Goal: Obtain resource: Obtain resource

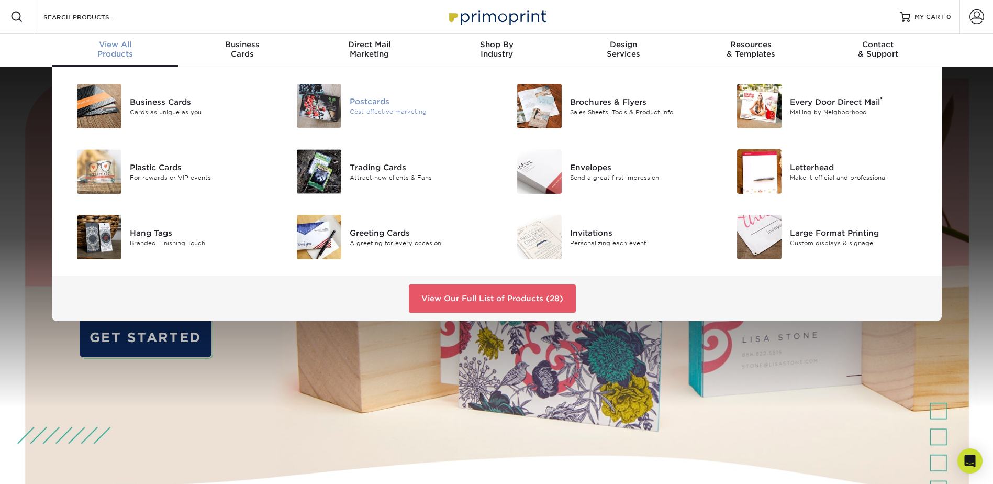
click at [331, 106] on img at bounding box center [319, 106] width 44 height 44
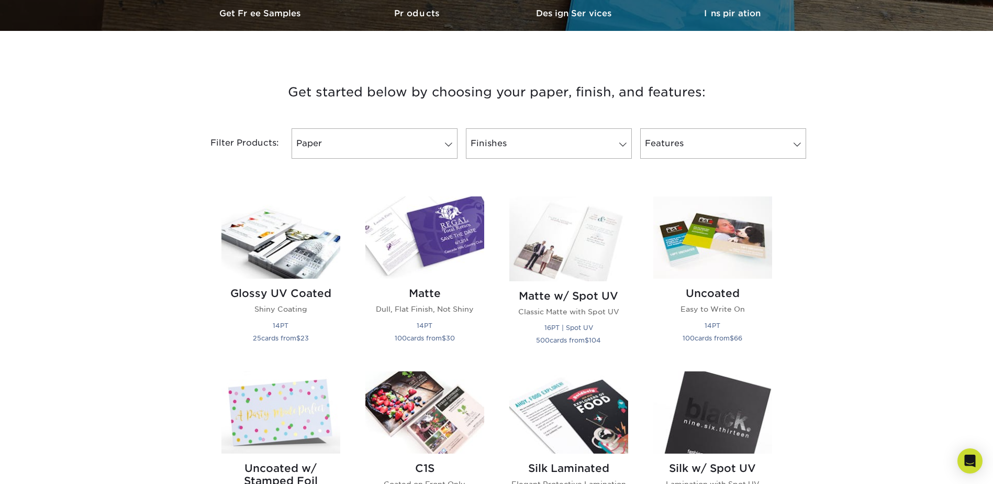
scroll to position [314, 0]
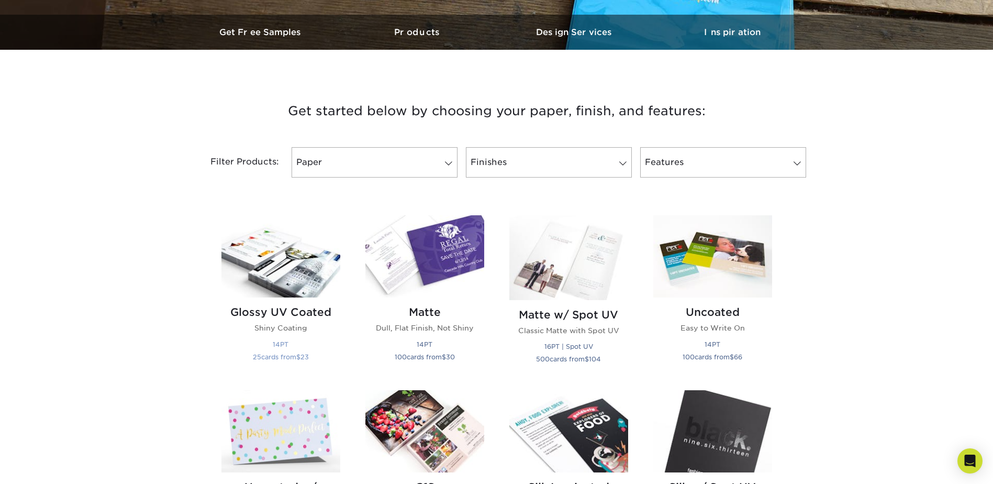
click at [296, 247] on img at bounding box center [280, 256] width 119 height 82
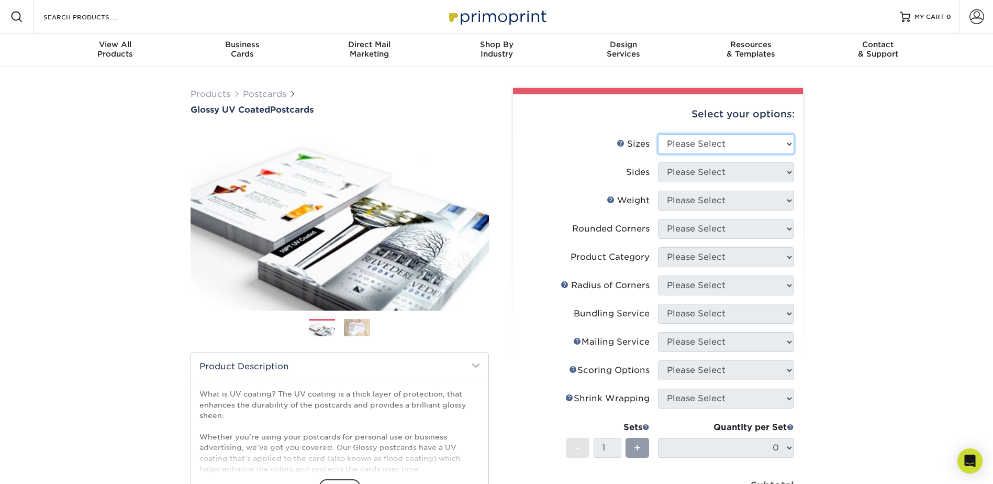
click at [788, 145] on select "Please Select 1.5" x 7" 2" x 4" 2" x 6" 2" x 7" 2" x 8" 2.12" x 5.5" 2.12" x 5.…" at bounding box center [726, 144] width 136 height 20
select select "5.00x7.00"
click at [658, 134] on select "Please Select 1.5" x 7" 2" x 4" 2" x 6" 2" x 7" 2" x 8" 2.12" x 5.5" 2.12" x 5.…" at bounding box center [726, 144] width 136 height 20
click at [780, 173] on select "Please Select Print Both Sides Print Front Only" at bounding box center [726, 172] width 136 height 20
select select "32d3c223-f82c-492b-b915-ba065a00862f"
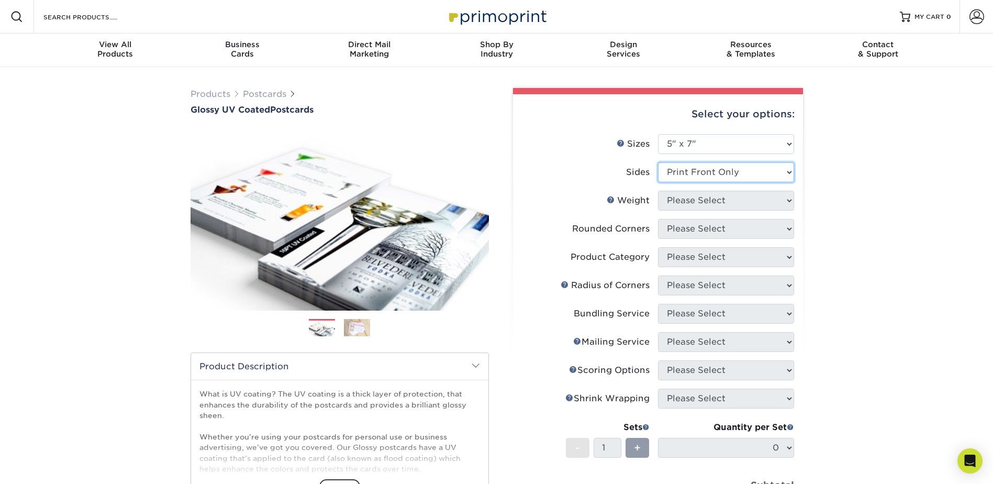
click at [658, 162] on select "Please Select Print Both Sides Print Front Only" at bounding box center [726, 172] width 136 height 20
click at [777, 200] on select "Please Select 16PT 14PT 18PT C1S" at bounding box center [726, 201] width 136 height 20
select select "16PT"
click at [658, 191] on select "Please Select 16PT 14PT 18PT C1S" at bounding box center [726, 201] width 136 height 20
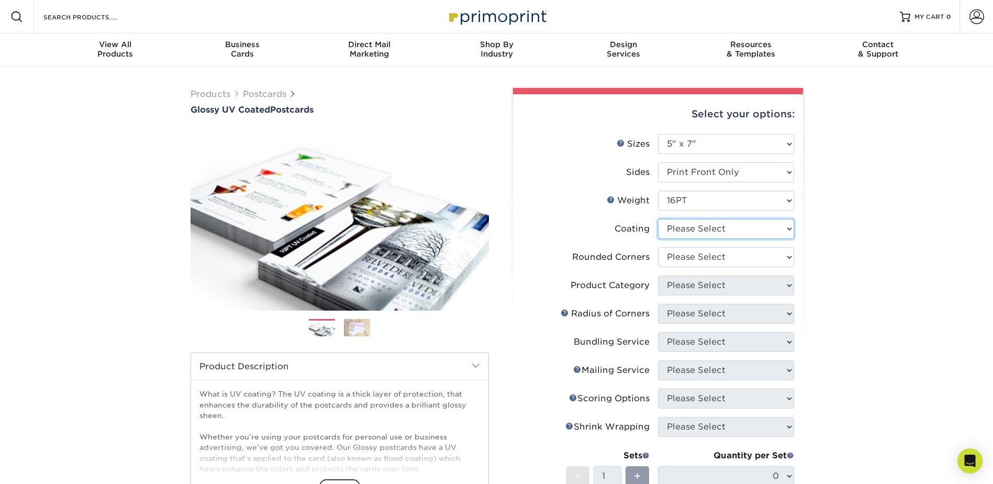
click at [781, 231] on select at bounding box center [726, 229] width 136 height 20
select select "1e8116af-acfc-44b1-83dc-8181aa338834"
click at [658, 219] on select at bounding box center [726, 229] width 136 height 20
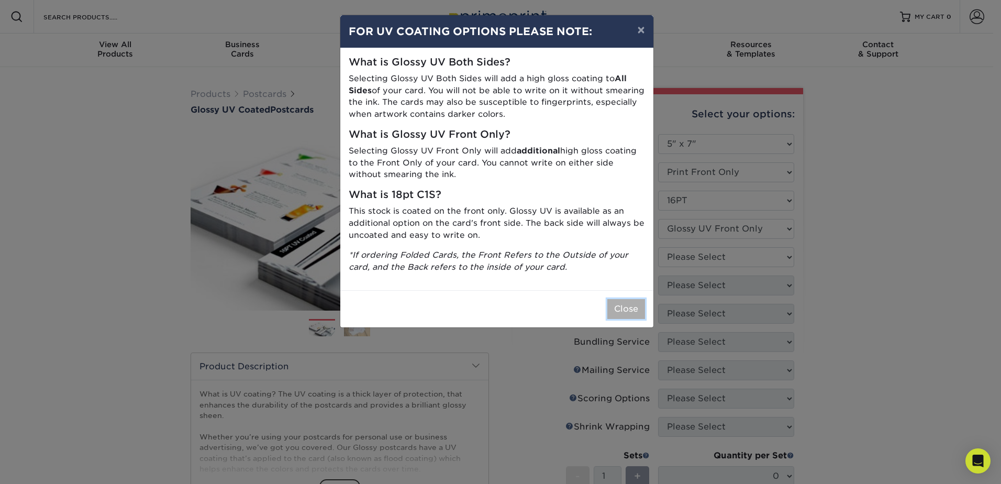
click at [621, 303] on button "Close" at bounding box center [626, 309] width 38 height 20
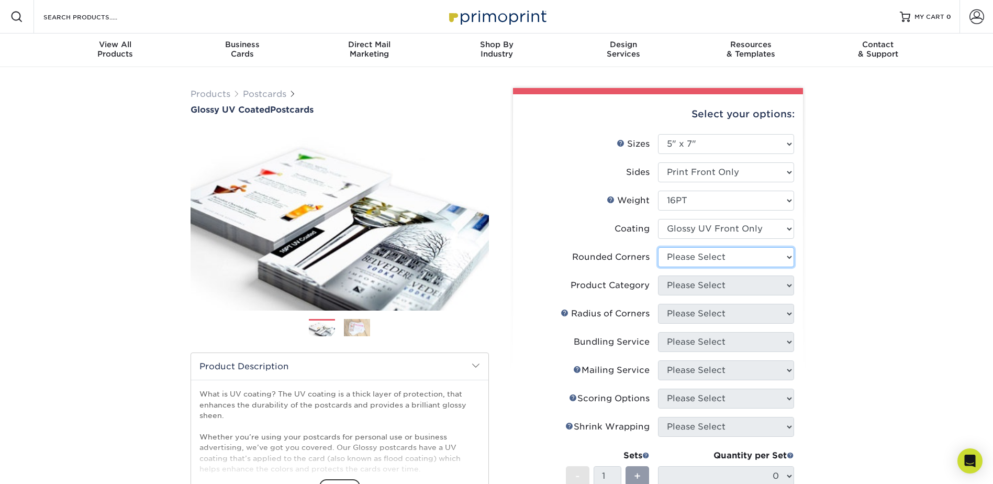
click at [780, 262] on select "Please Select Yes - Round 4 Corners No" at bounding box center [726, 257] width 136 height 20
select select "0"
click at [658, 247] on select "Please Select Yes - Round 4 Corners No" at bounding box center [726, 257] width 136 height 20
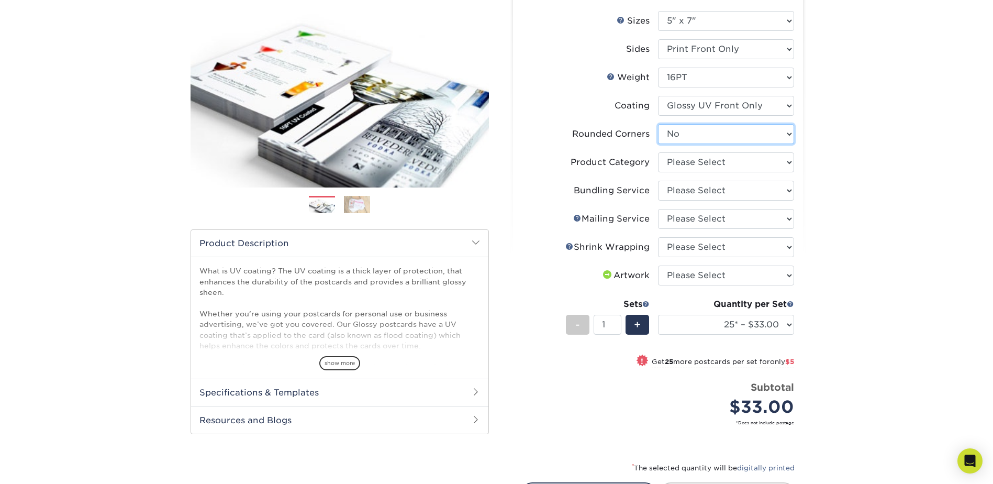
scroll to position [157, 0]
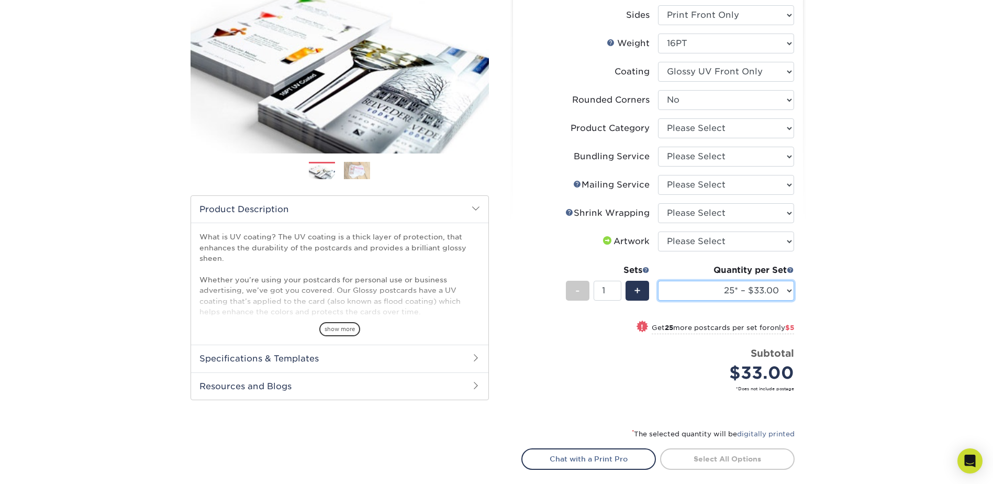
click at [781, 288] on select "25* – $33.00 50* – $38.00 75* – $46.00 100* – $92.00 250* – $148.00 500 – $190.…" at bounding box center [726, 291] width 136 height 20
click at [878, 275] on div "Products Postcards Glossy UV Coated Postcards Previous Next show more 25" at bounding box center [496, 240] width 993 height 660
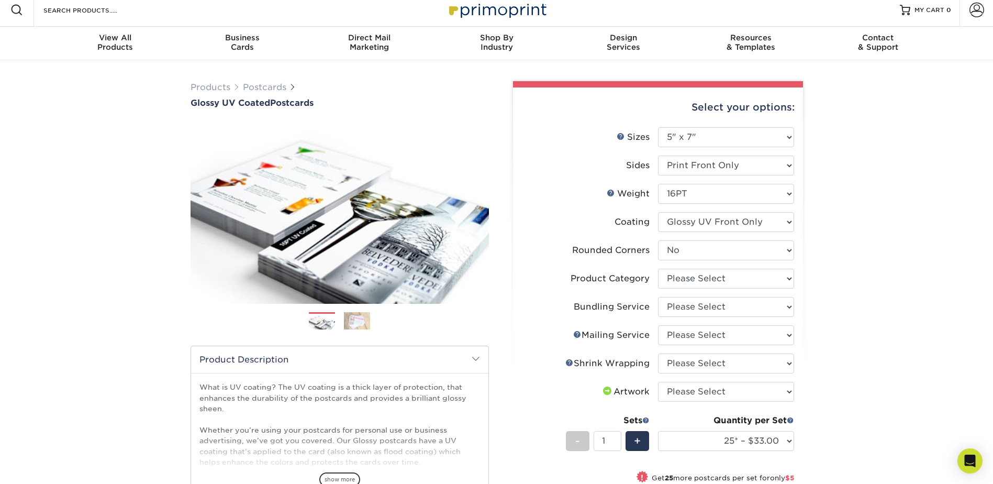
scroll to position [105, 0]
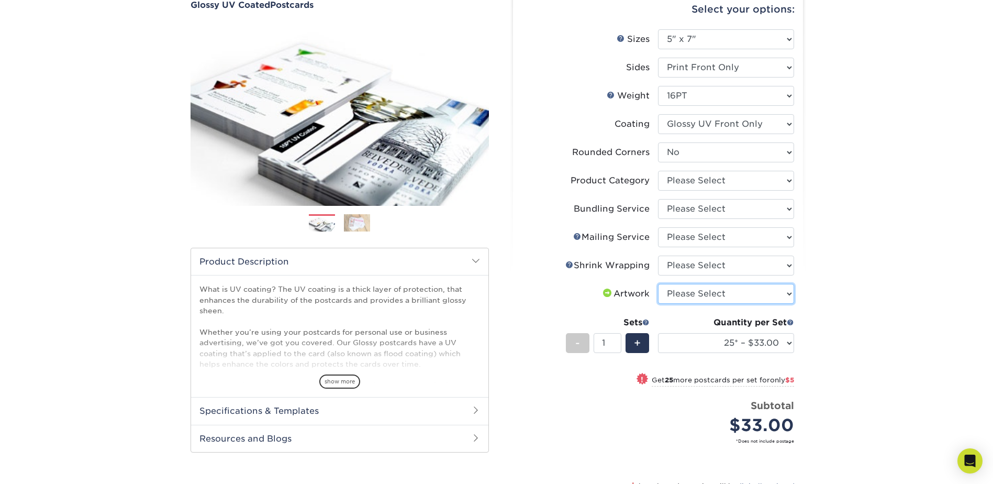
click at [770, 293] on select "Please Select I will upload files I need a design - $150" at bounding box center [726, 294] width 136 height 20
select select "upload"
click at [658, 284] on select "Please Select I will upload files I need a design - $150" at bounding box center [726, 294] width 136 height 20
click at [830, 299] on div "Products Postcards Glossy UV Coated Postcards Previous Next show more 25" at bounding box center [496, 292] width 993 height 660
click at [783, 336] on select "25* – $33.00 50* – $38.00 75* – $46.00 100* – $92.00 250* – $148.00 500 – $190.…" at bounding box center [726, 343] width 136 height 20
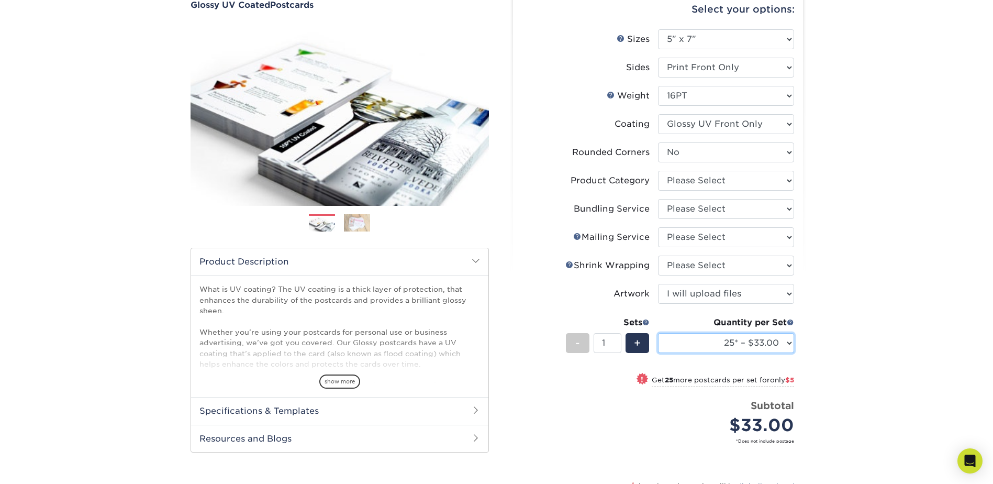
click at [784, 342] on select "25* – $33.00 50* – $38.00 75* – $46.00 100* – $92.00 250* – $148.00 500 – $190.…" at bounding box center [726, 343] width 136 height 20
click at [862, 212] on div "Products Postcards Glossy UV Coated Postcards Previous Next show more 25" at bounding box center [496, 292] width 993 height 660
click at [790, 125] on select at bounding box center [726, 124] width 136 height 20
click at [845, 118] on div "Products Postcards Glossy UV Coated Postcards Previous Next show more 25" at bounding box center [496, 292] width 993 height 660
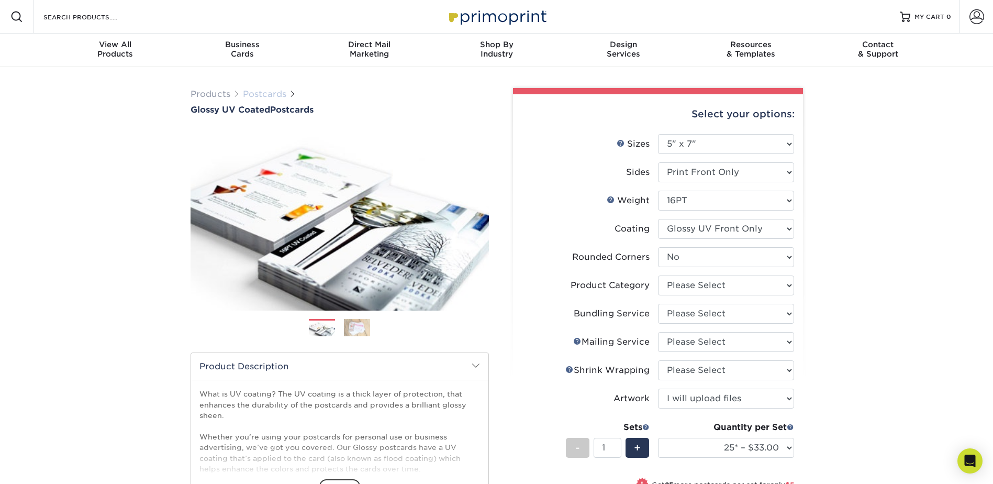
click at [273, 97] on link "Postcards" at bounding box center [264, 94] width 43 height 10
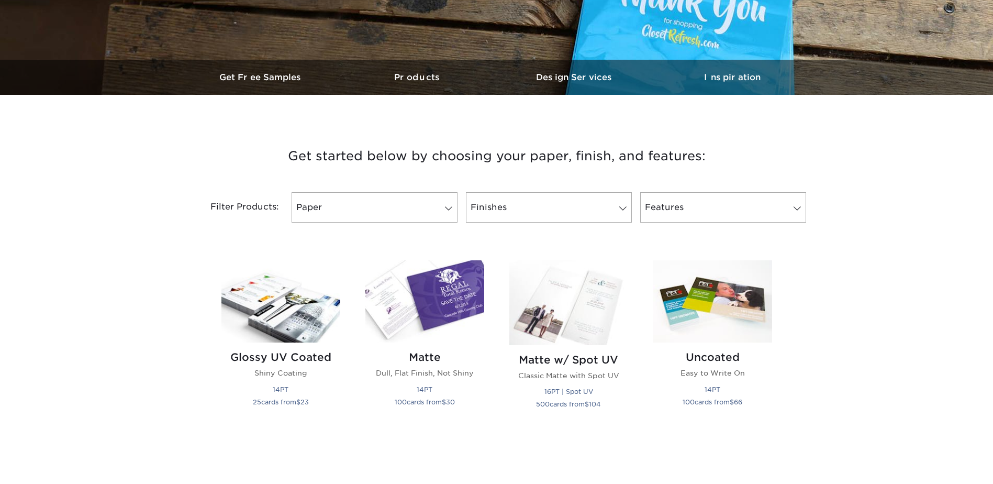
scroll to position [314, 0]
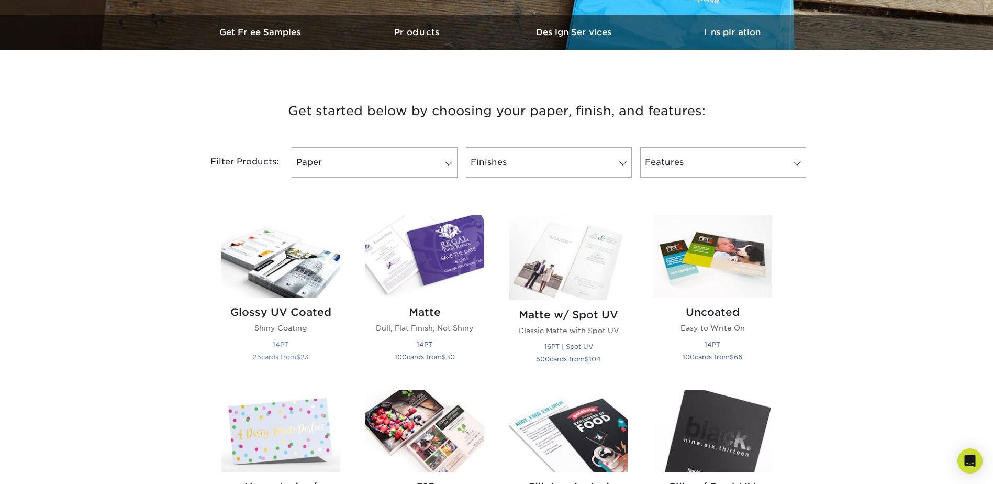
click at [284, 268] on img at bounding box center [280, 256] width 119 height 82
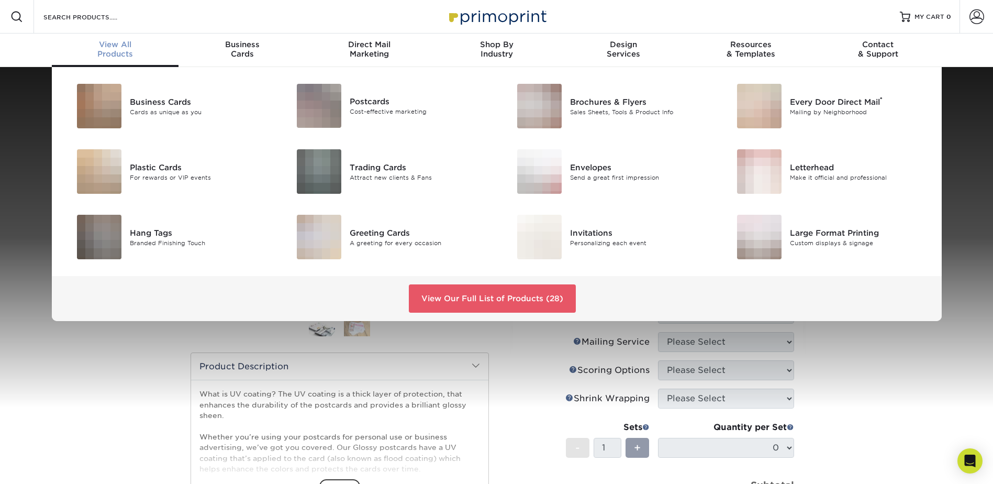
click at [114, 49] on span "View All" at bounding box center [115, 44] width 127 height 9
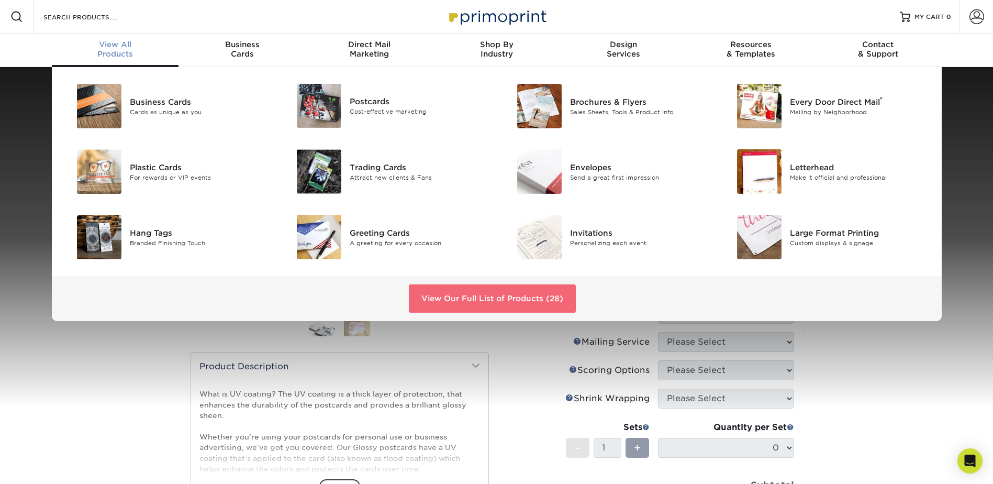
click at [523, 292] on link "View Our Full List of Products (28)" at bounding box center [492, 298] width 167 height 28
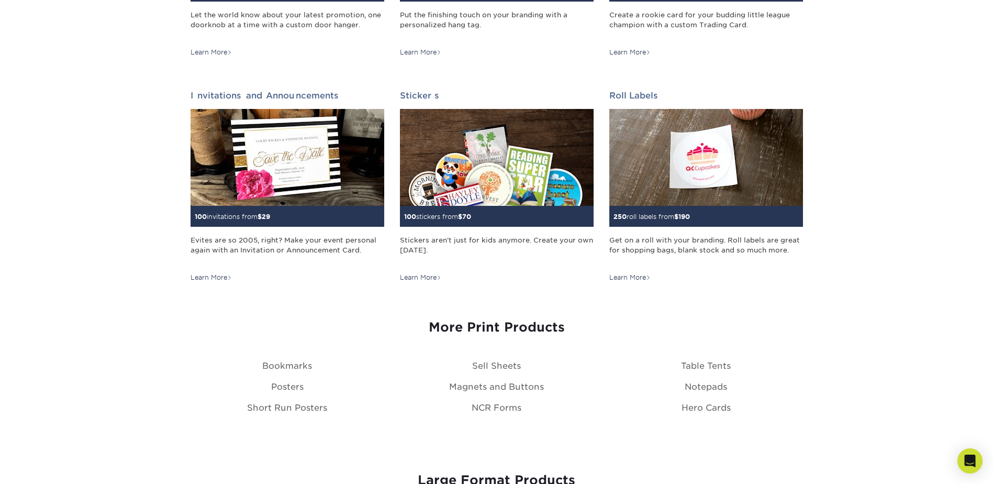
scroll to position [994, 0]
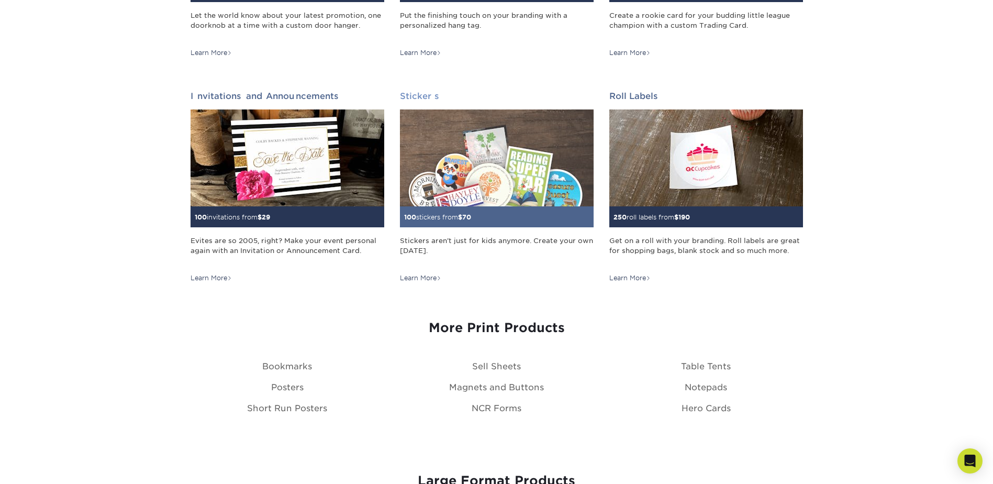
click at [504, 169] on img at bounding box center [497, 157] width 194 height 97
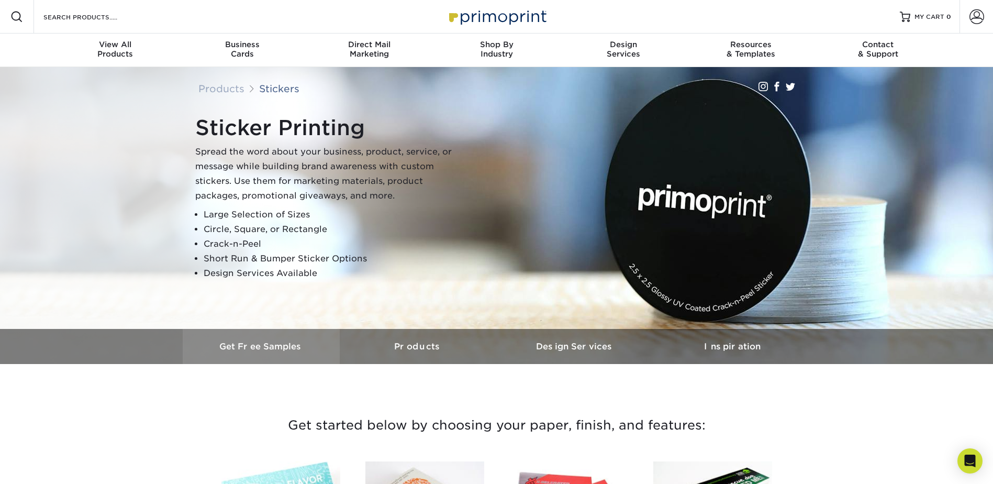
click at [253, 349] on h3 "Get Free Samples" at bounding box center [261, 346] width 157 height 10
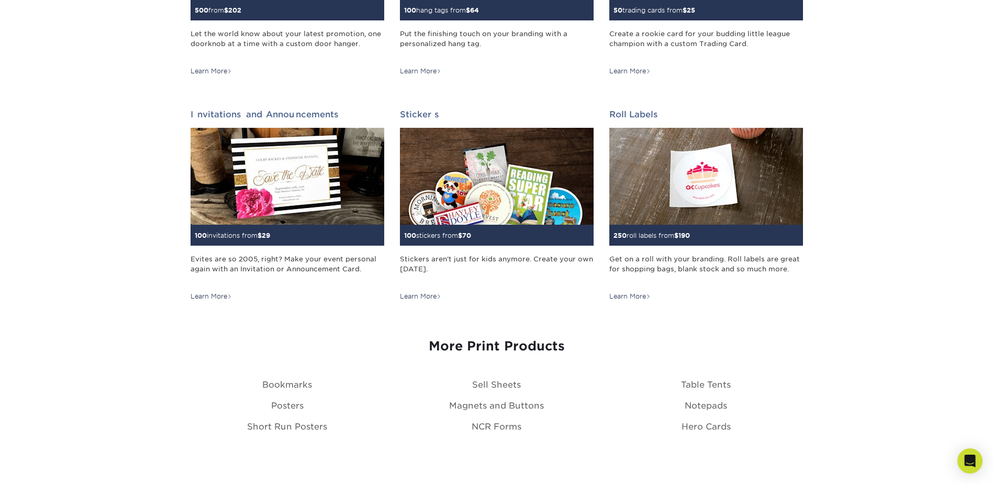
scroll to position [994, 0]
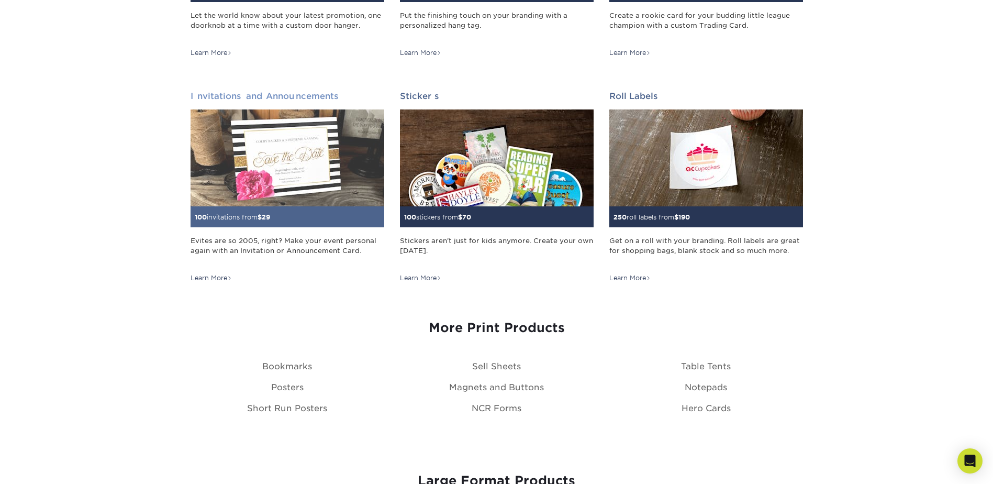
click at [337, 251] on div "Evites are so 2005, right? Make your event personal again with an Invitation or…" at bounding box center [288, 251] width 194 height 30
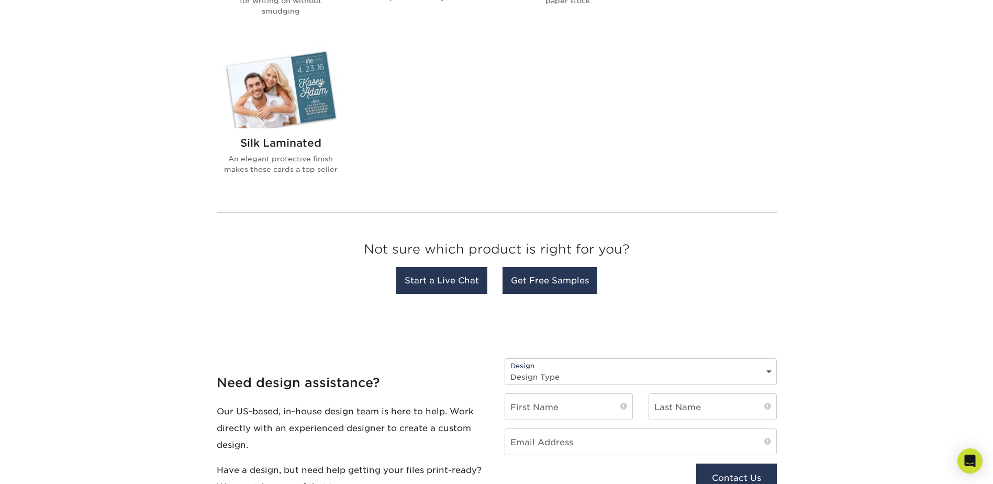
scroll to position [837, 0]
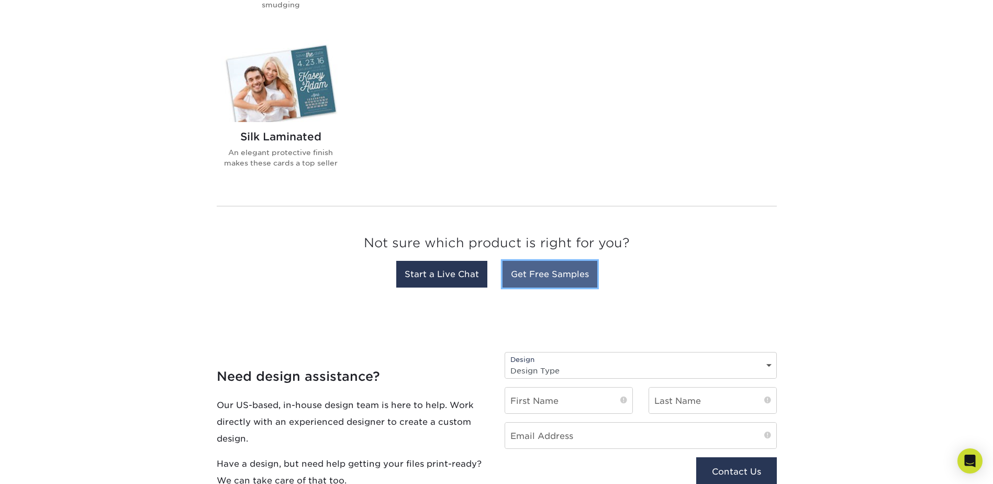
click at [541, 275] on link "Get Free Samples" at bounding box center [549, 274] width 95 height 27
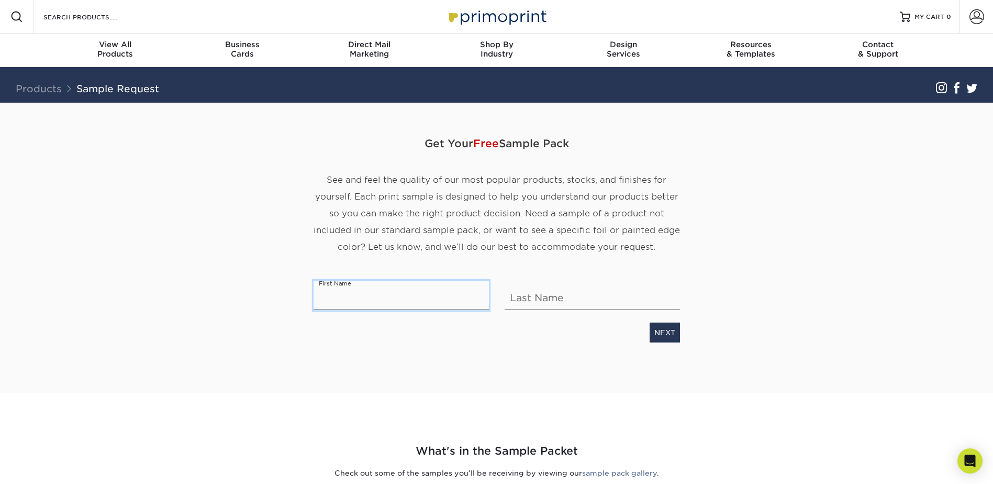
click at [384, 287] on input "text" at bounding box center [401, 295] width 175 height 29
type input "Addison"
type input "Blair"
click at [673, 335] on link "NEXT" at bounding box center [665, 332] width 30 height 20
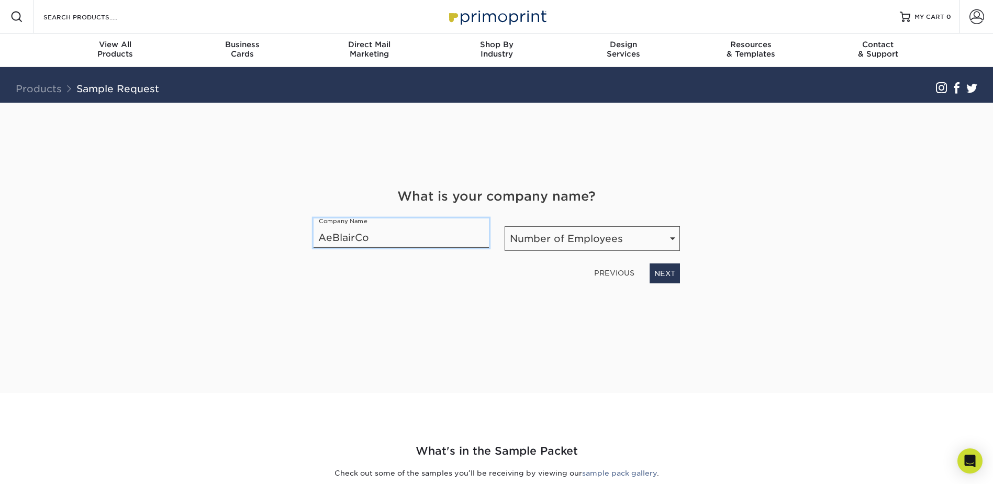
type input "AeBlairCo"
click at [597, 237] on select "Number of Employees Self-employed 1-10 employees 11-50 employees 51-200 employe…" at bounding box center [592, 238] width 175 height 25
select select "Self-employed"
click at [505, 226] on select "Number of Employees Self-employed 1-10 employees 11-50 employees 51-200 employe…" at bounding box center [592, 238] width 175 height 25
click at [675, 274] on link "NEXT" at bounding box center [665, 273] width 30 height 20
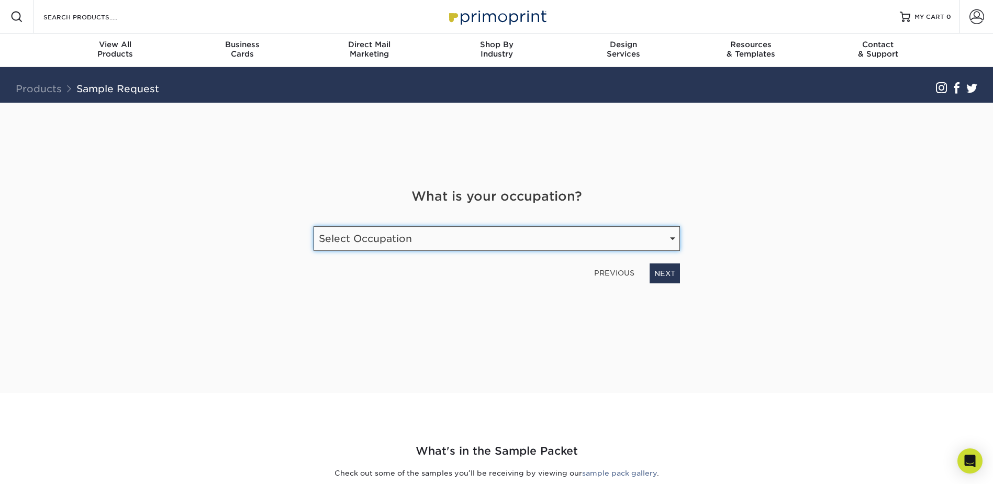
click at [513, 241] on select "Select Occupation Agency Automotive Blogger Cleaning Services Construction Educ…" at bounding box center [497, 238] width 366 height 25
select select "Entrepreneur"
click at [314, 226] on select "Select Occupation Agency Automotive Blogger Cleaning Services Construction Educ…" at bounding box center [497, 238] width 366 height 25
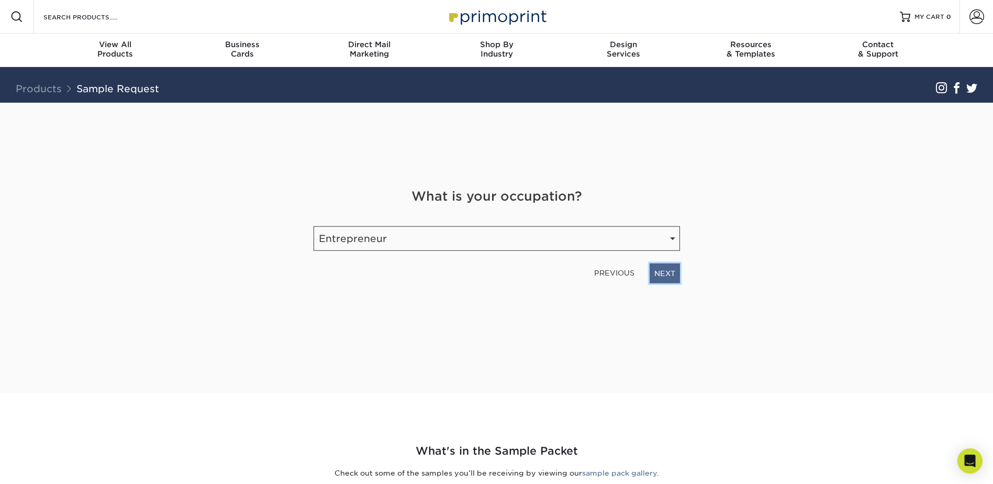
click at [666, 275] on link "NEXT" at bounding box center [665, 273] width 30 height 20
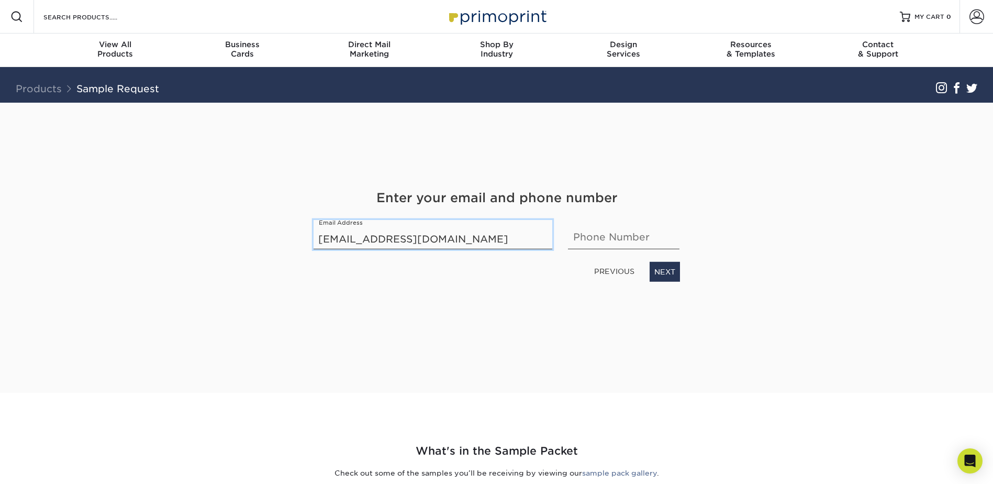
type input "aeblairweb@gmail.com"
type input "3093975909"
click at [669, 270] on link "NEXT" at bounding box center [665, 272] width 30 height 20
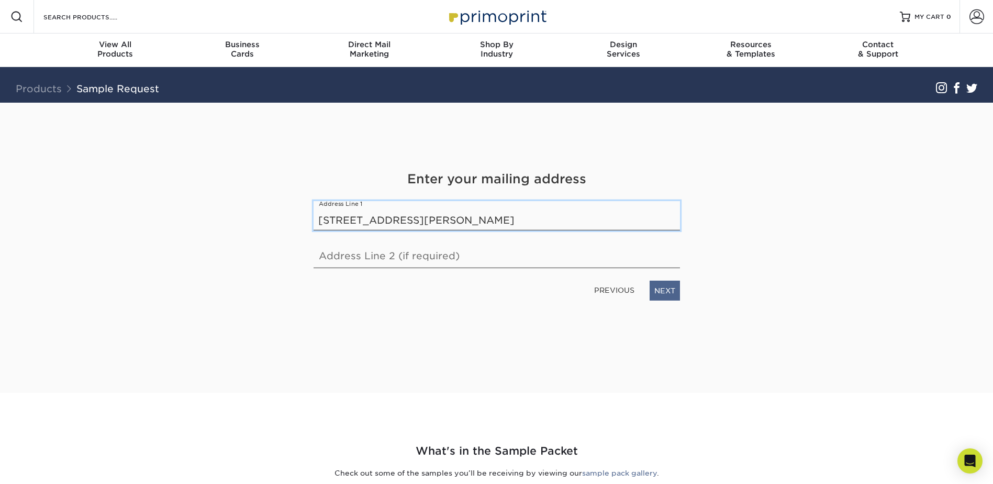
type input "108 Loren St."
click at [664, 285] on link "NEXT" at bounding box center [665, 291] width 30 height 20
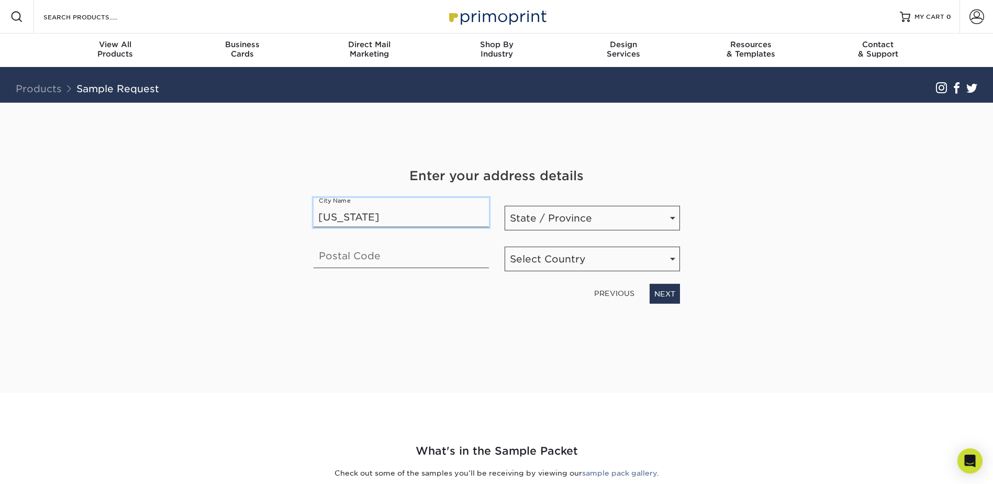
type input "Washington"
click at [593, 217] on select "State / Province Alabama Alaska Arizona Arkansas California Colorado Connecticu…" at bounding box center [592, 218] width 175 height 25
select select "IL"
click at [505, 206] on select "State / Province Alabama Alaska Arizona Arkansas California Colorado Connecticu…" at bounding box center [592, 218] width 175 height 25
click at [420, 253] on input "text" at bounding box center [401, 253] width 175 height 29
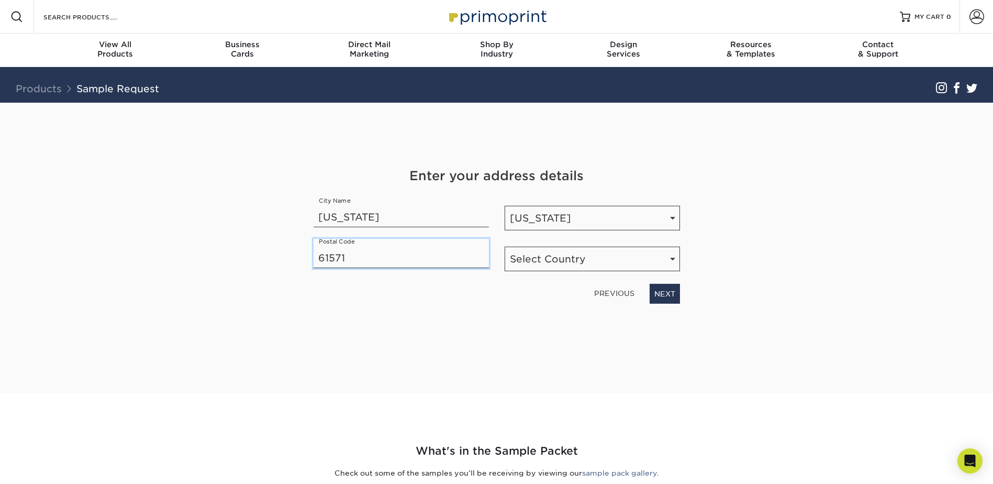
type input "61571"
click at [557, 255] on select "Select Country United States Canada" at bounding box center [592, 259] width 175 height 25
select select "US"
click at [505, 247] on select "Select Country United States Canada" at bounding box center [592, 259] width 175 height 25
click at [660, 290] on link "NEXT" at bounding box center [665, 294] width 30 height 20
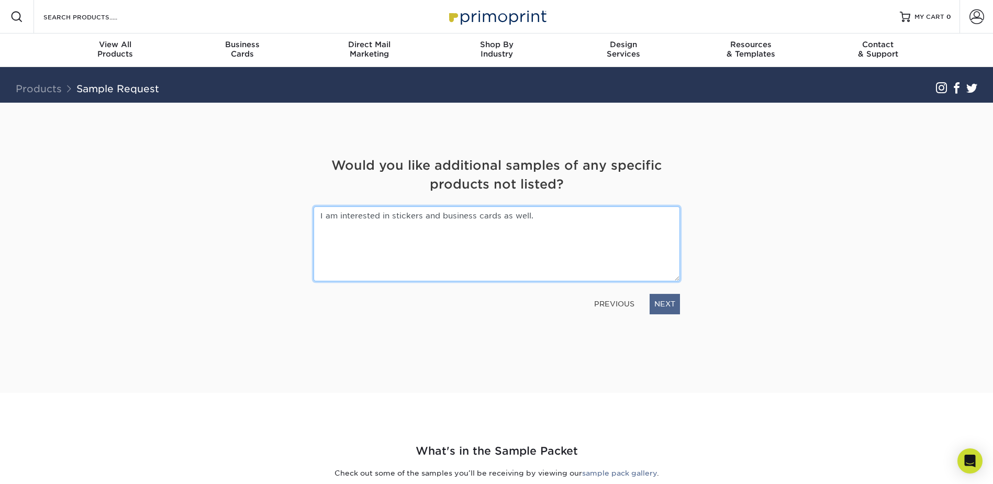
type textarea "I am interested in stickers and business cards as well."
click at [665, 307] on link "NEXT" at bounding box center [665, 304] width 30 height 20
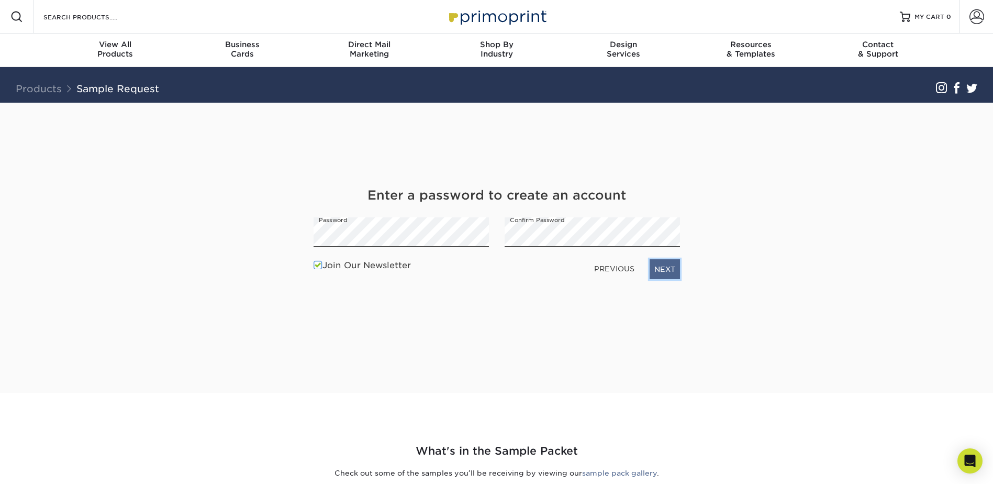
click at [661, 266] on link "NEXT" at bounding box center [665, 269] width 30 height 20
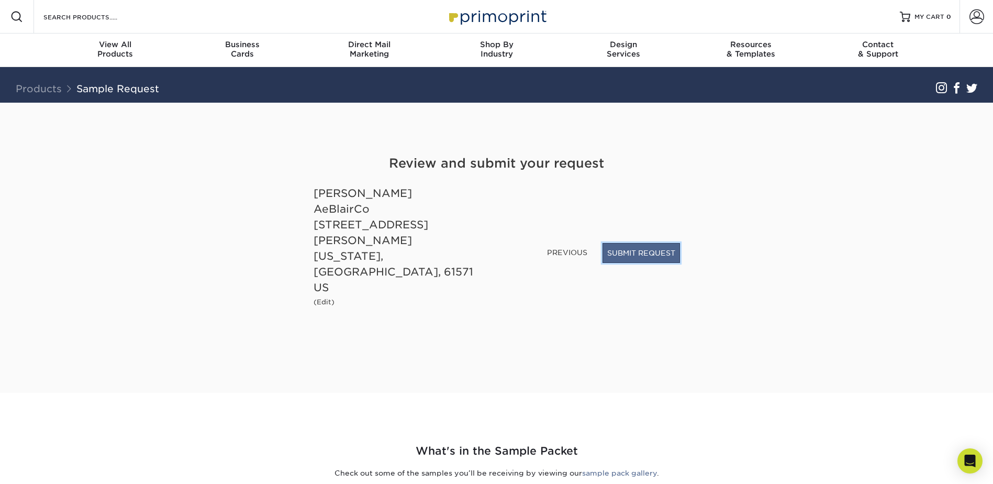
click at [647, 263] on button "SUBMIT REQUEST" at bounding box center [640, 253] width 77 height 20
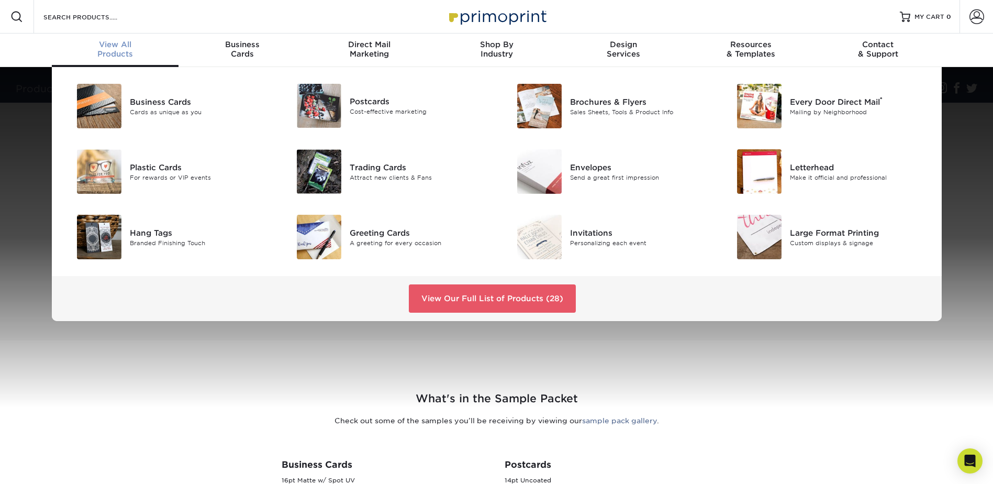
click at [121, 41] on span "View All" at bounding box center [115, 44] width 127 height 9
click at [793, 232] on div "Large Format Printing" at bounding box center [859, 233] width 139 height 12
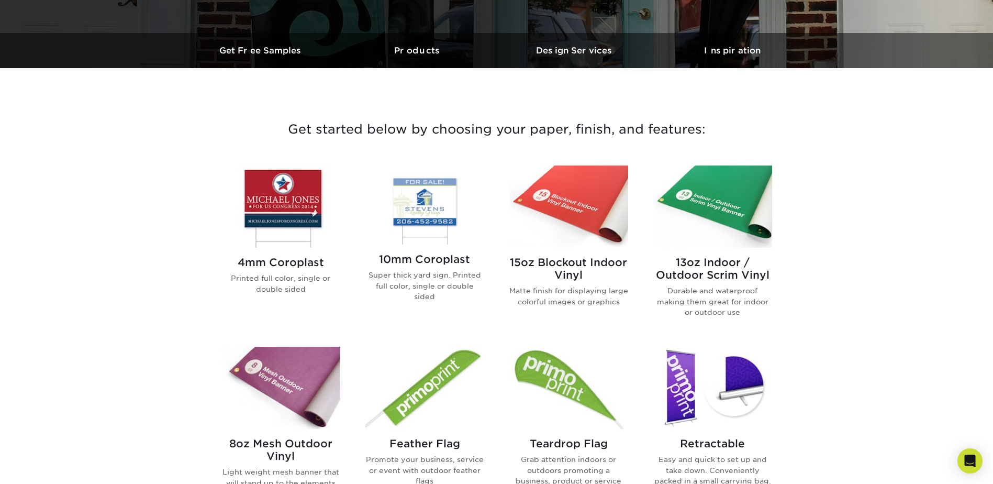
scroll to position [314, 0]
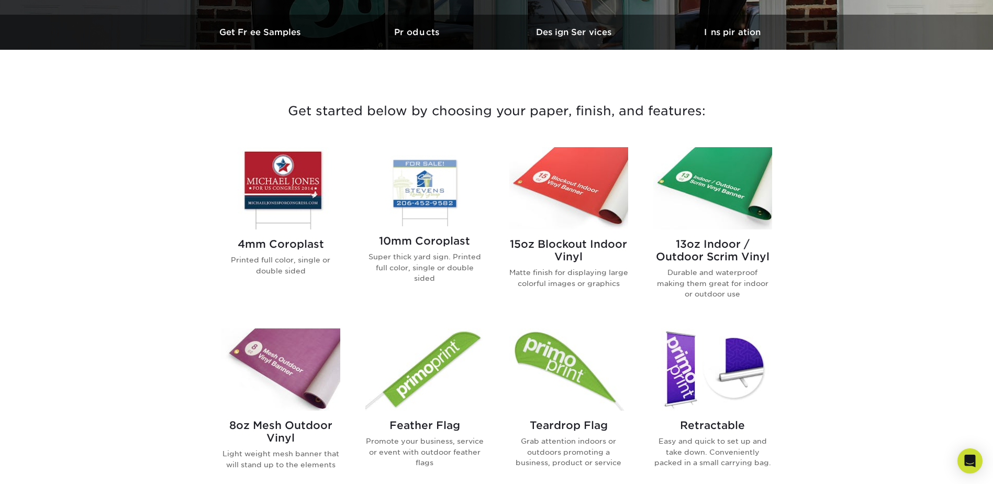
click at [266, 194] on img at bounding box center [280, 188] width 119 height 82
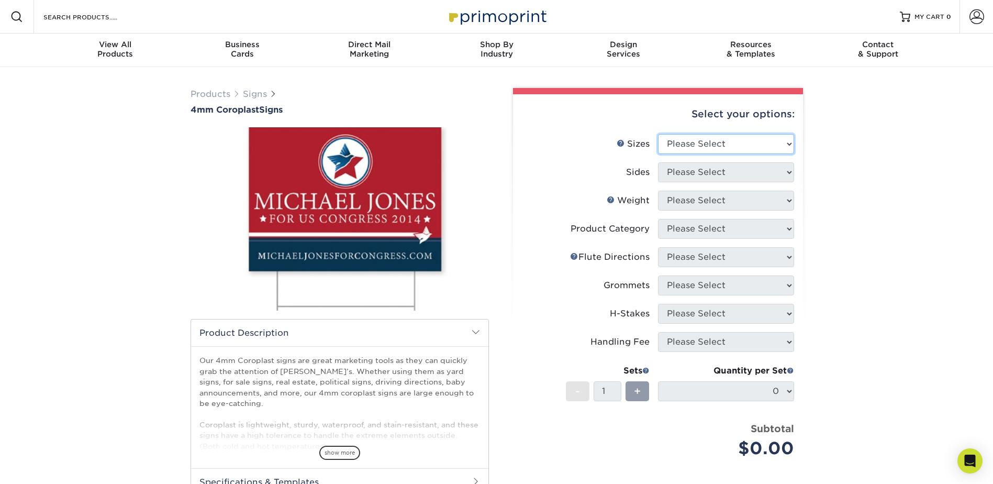
click at [762, 144] on select "Please Select 12" x 18" 18" x 24" 24" x 24" 24" x 36"" at bounding box center [726, 144] width 136 height 20
select select "24.00x36.00"
click at [658, 134] on select "Please Select 12" x 18" 18" x 24" 24" x 24" 24" x 36"" at bounding box center [726, 144] width 136 height 20
click at [755, 172] on select "Please Select Print Both Sides Print Front Only" at bounding box center [726, 172] width 136 height 20
select select "13abbda7-1d64-4f25-8bb2-c179b224825d"
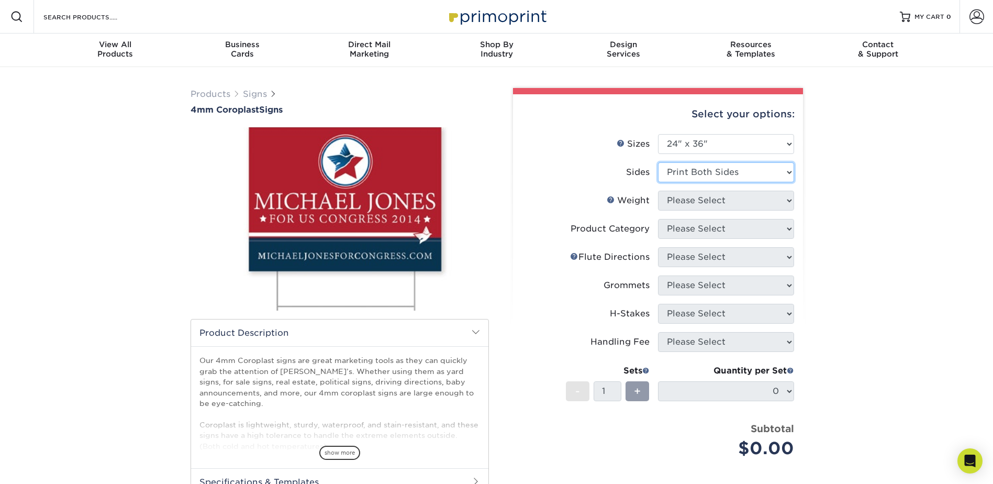
click at [658, 162] on select "Please Select Print Both Sides Print Front Only" at bounding box center [726, 172] width 136 height 20
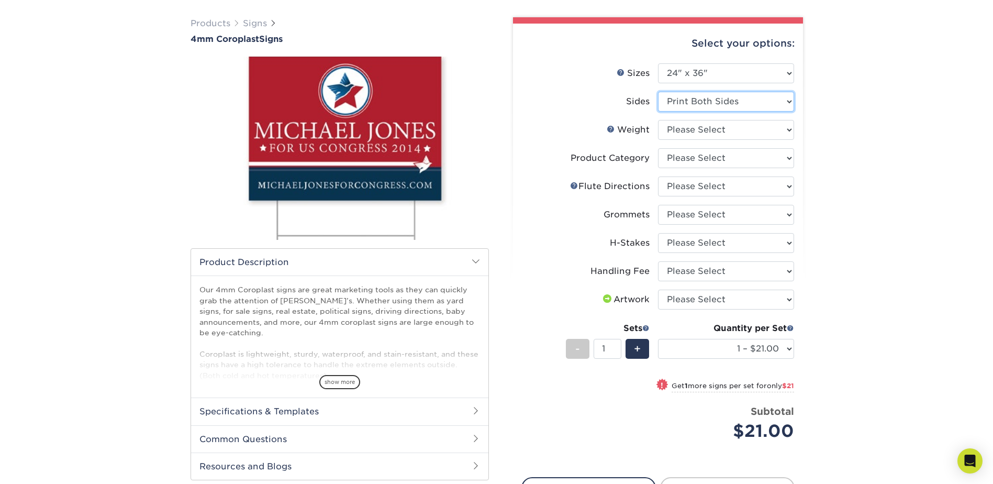
scroll to position [52, 0]
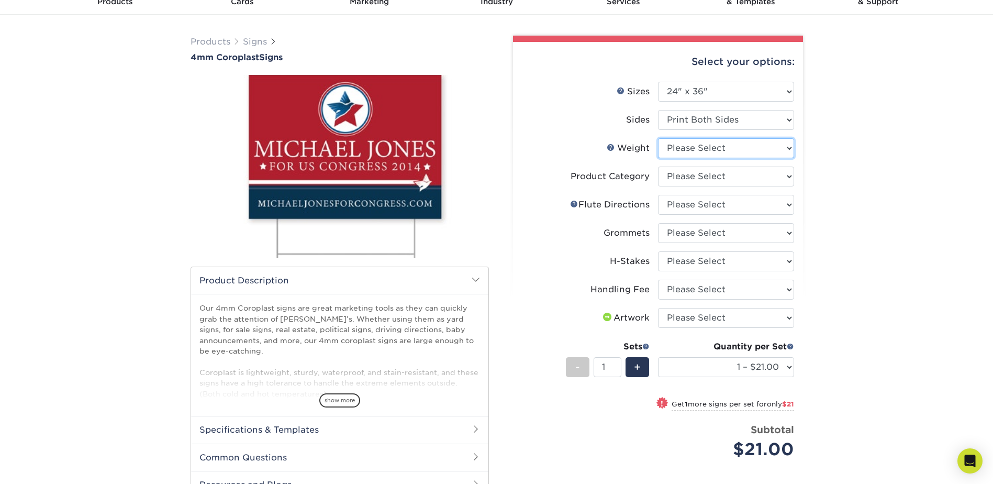
click at [789, 150] on select "Please Select 4CORO" at bounding box center [726, 148] width 136 height 20
select select "4CORO"
click at [658, 138] on select "Please Select 4CORO" at bounding box center [726, 148] width 136 height 20
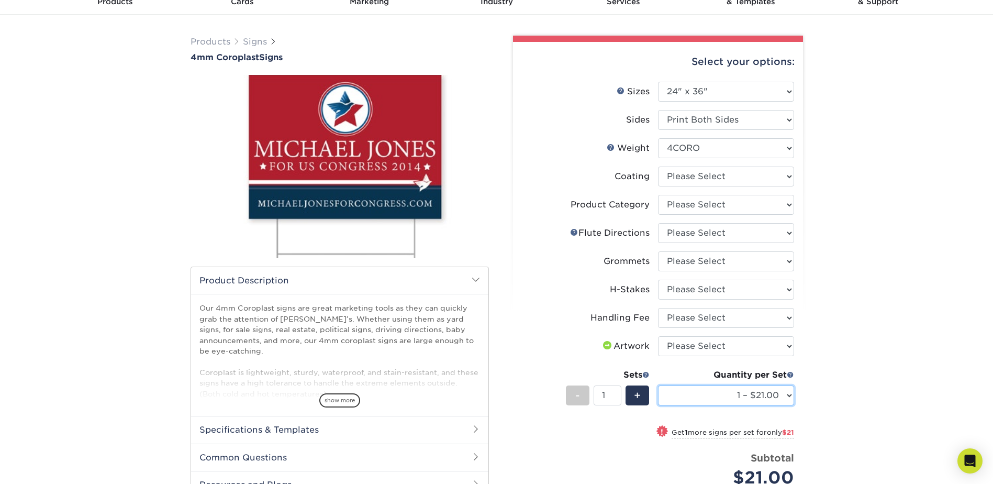
click at [791, 398] on select "1 – $21.00 2 – $42.00 3 – $63.00 4 – $84.00 5 – $105.00 6 – $126.00 7 – $147.00…" at bounding box center [726, 395] width 136 height 20
click at [836, 115] on div "Products Signs 4mm Coroplast Signs /" at bounding box center [496, 330] width 993 height 631
click at [788, 181] on select at bounding box center [726, 176] width 136 height 20
select select "3e7618de-abca-4bda-9f97-8b9129e913d8"
click at [658, 166] on select at bounding box center [726, 176] width 136 height 20
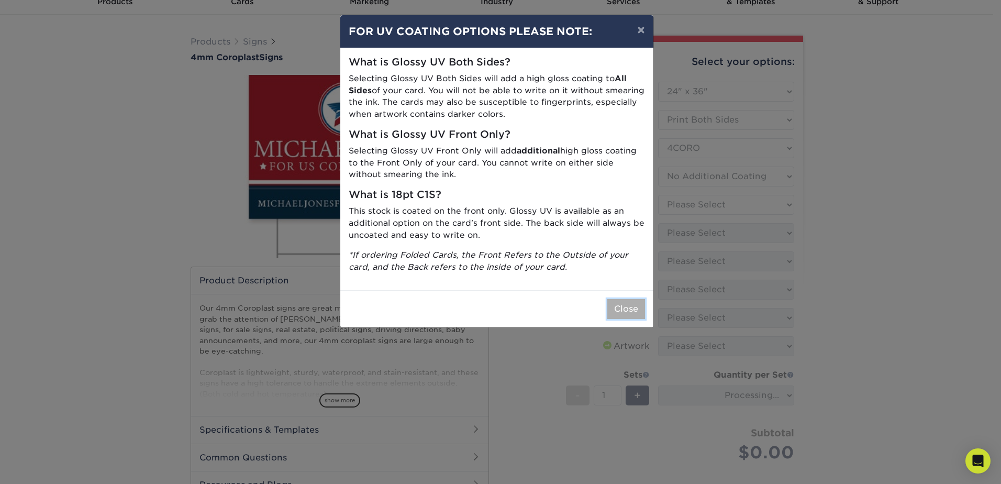
click at [641, 316] on button "Close" at bounding box center [626, 309] width 38 height 20
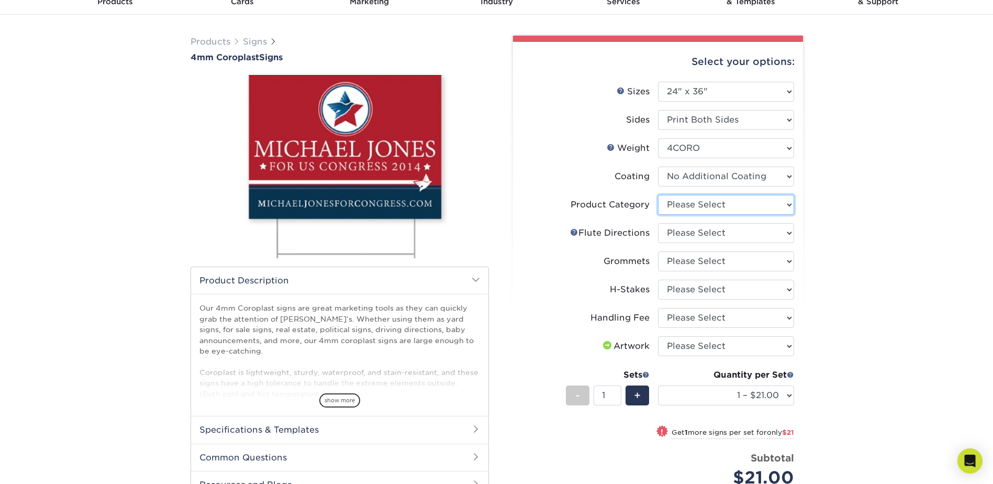
click at [786, 207] on select "Please Select Coroplast Signs" at bounding box center [726, 205] width 136 height 20
select select "b3582ed5-6912-492c-8440-2cc51afdb8e1"
click at [658, 195] on select "Please Select Coroplast Signs" at bounding box center [726, 205] width 136 height 20
click at [791, 232] on select "Please Select Flute Direction (Horizontal) Flute Direction (Vertical)" at bounding box center [726, 233] width 136 height 20
click at [658, 223] on select "Please Select Flute Direction (Horizontal) Flute Direction (Vertical)" at bounding box center [726, 233] width 136 height 20
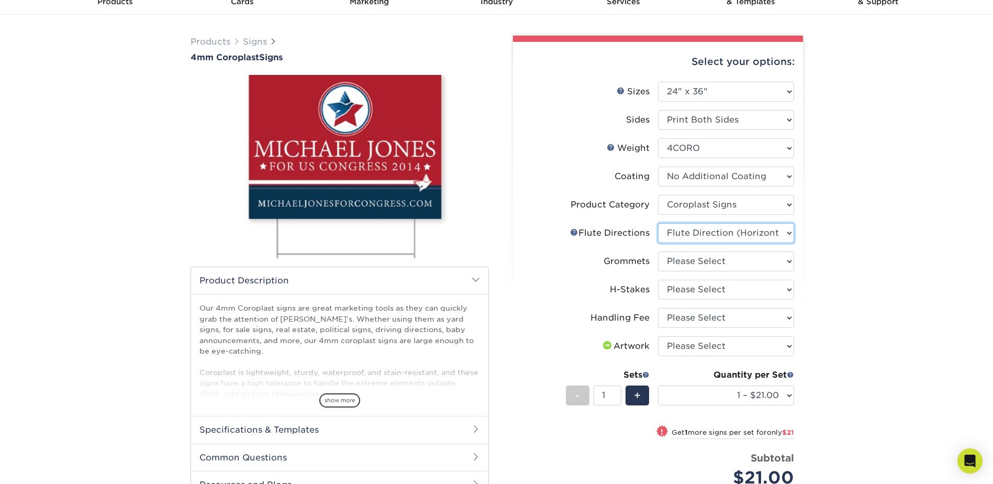
click at [785, 238] on select "Please Select Flute Direction (Horizontal) Flute Direction (Vertical)" at bounding box center [726, 233] width 136 height 20
click at [574, 233] on link "Flute Help" at bounding box center [574, 232] width 8 height 8
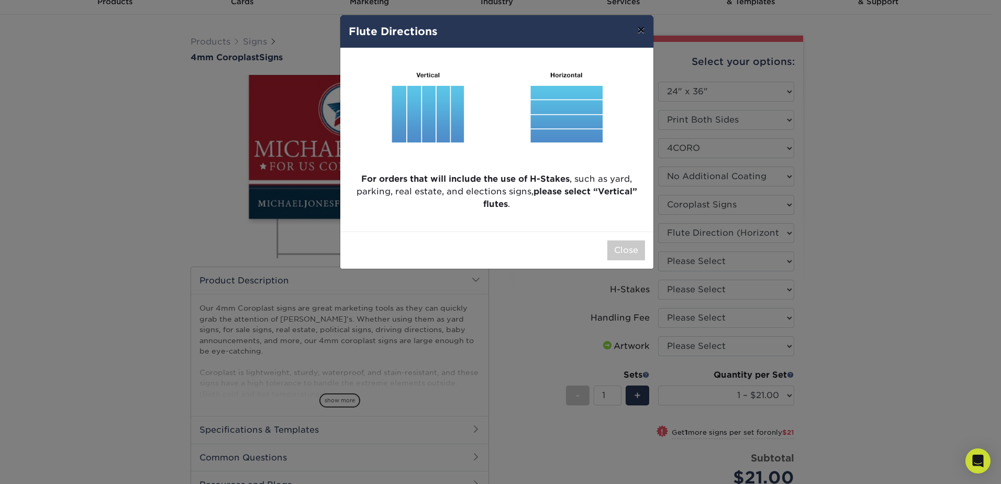
click at [641, 32] on button "×" at bounding box center [641, 29] width 24 height 29
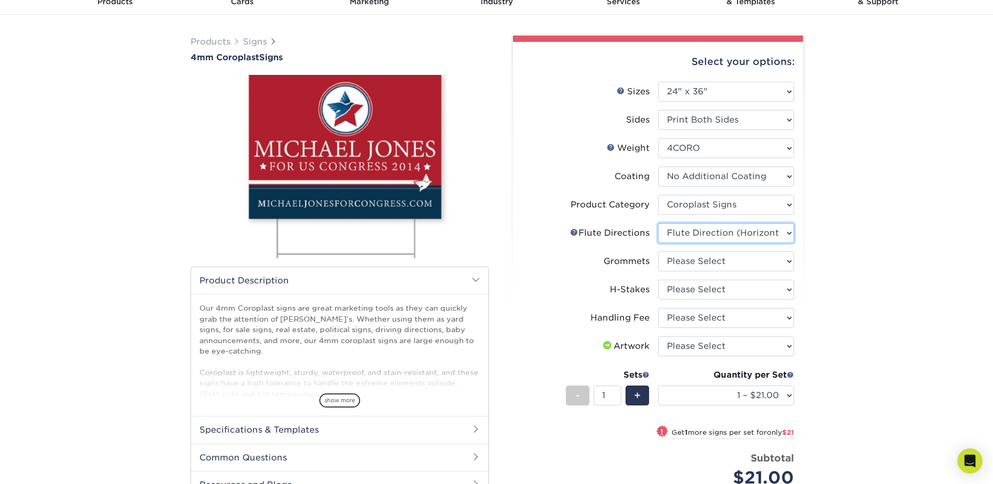
click at [783, 230] on select "Please Select Flute Direction (Horizontal) Flute Direction (Vertical)" at bounding box center [726, 233] width 136 height 20
select select "b9474d6d-25b7-40b8-b284-85b7690982f8"
click at [658, 223] on select "Please Select Flute Direction (Horizontal) Flute Direction (Vertical)" at bounding box center [726, 233] width 136 height 20
click at [781, 261] on select "Please Select No Grommets Yes, Grommet All 4 Corners Yes, Grommet All 4 Corners…" at bounding box center [726, 261] width 136 height 20
select select "90d329df-db80-4206-b821-ff9d3f363977"
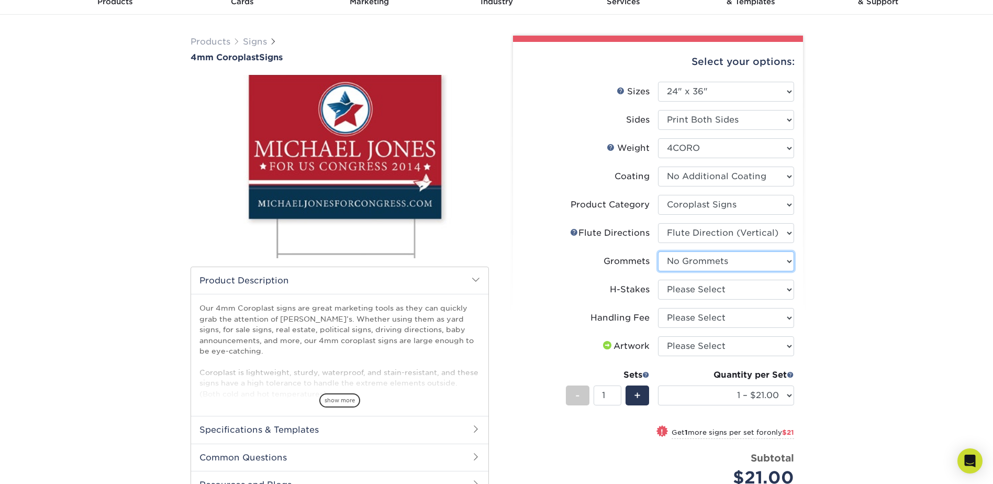
click at [658, 251] on select "Please Select No Grommets Yes, Grommet All 4 Corners Yes, Grommet All 4 Corners…" at bounding box center [726, 261] width 136 height 20
click at [788, 286] on select "Please Select No H-Stakes Yes" at bounding box center [726, 289] width 136 height 20
select select "8c85e97e-8b3a-46d2-b88d-acee5fa20222"
click at [658, 279] on select "Please Select No H-Stakes Yes" at bounding box center [726, 289] width 136 height 20
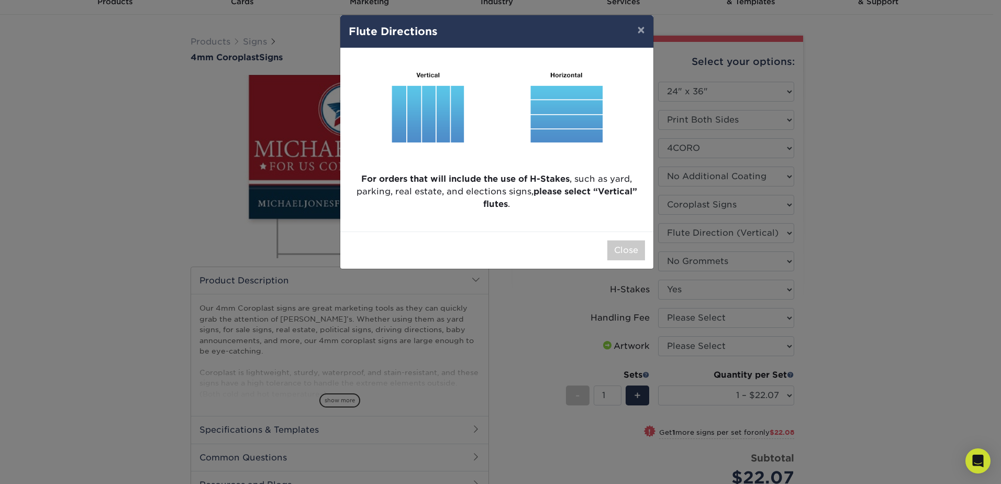
click at [441, 107] on img at bounding box center [497, 111] width 296 height 108
click at [629, 257] on button "Close" at bounding box center [626, 250] width 38 height 20
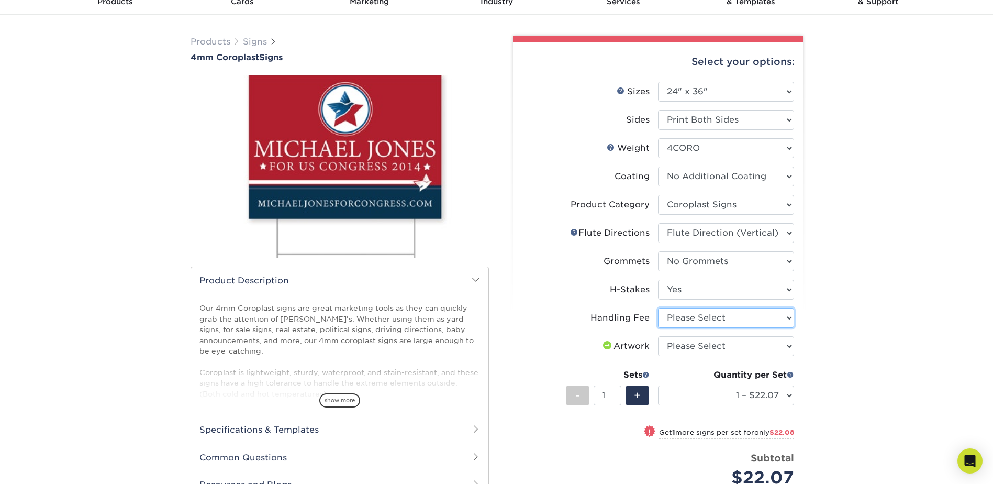
click at [779, 315] on select "Please Select Handling Fee" at bounding box center [726, 318] width 136 height 20
click at [658, 308] on select "Please Select Handling Fee" at bounding box center [726, 318] width 136 height 20
click at [774, 319] on select "Please Select Handling Fee" at bounding box center [726, 318] width 136 height 20
select select "ab74c079-444c-4260-ae6a-e09bdee8073c"
click at [658, 308] on select "Please Select Handling Fee" at bounding box center [726, 318] width 136 height 20
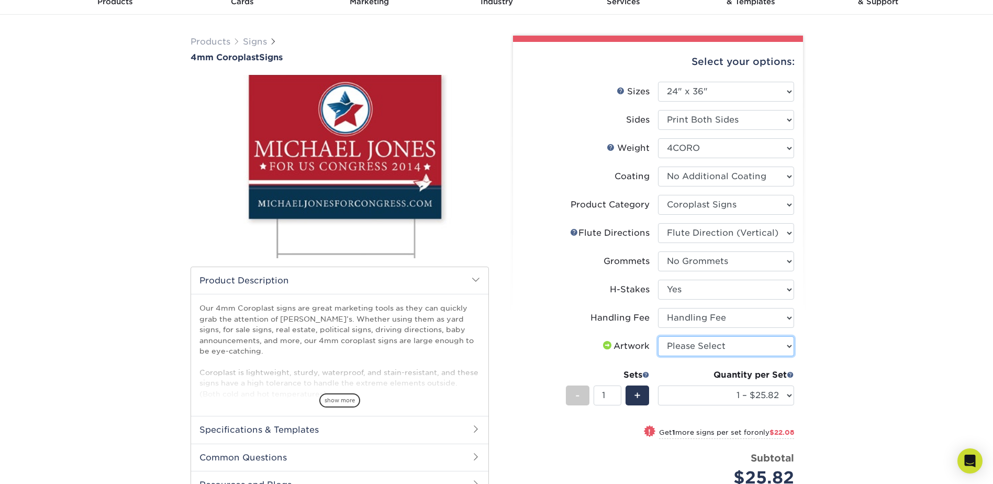
click at [785, 350] on select "Please Select I will upload files I need a design - $50" at bounding box center [726, 346] width 136 height 20
select select "upload"
click at [658, 336] on select "Please Select I will upload files I need a design - $50" at bounding box center [726, 346] width 136 height 20
click at [783, 388] on select "1 – $25.82 2 – $47.90 3 – $69.97 4 – $88.29 5 – $110.37 6 – $132.44 7 – $154.51…" at bounding box center [726, 395] width 136 height 20
click at [842, 237] on div "Products Signs 4mm Coroplast Signs /" at bounding box center [496, 330] width 993 height 631
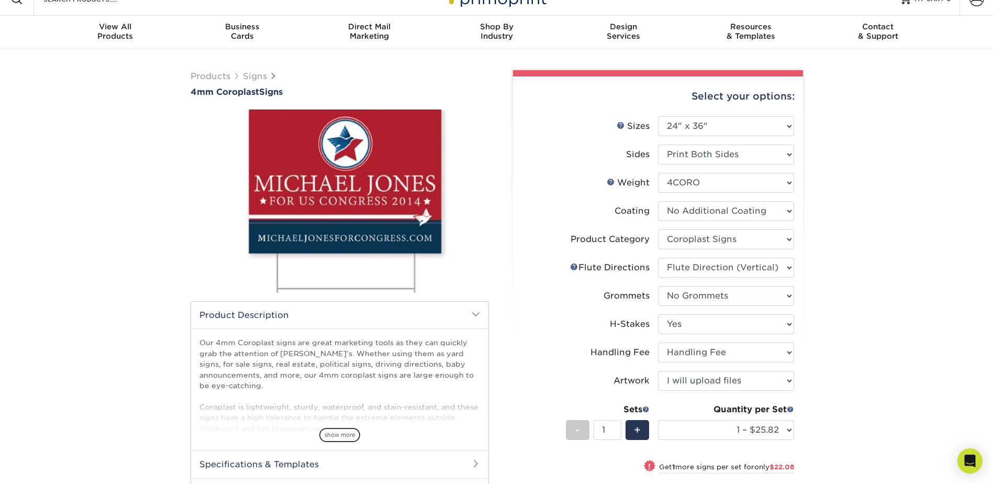
scroll to position [0, 0]
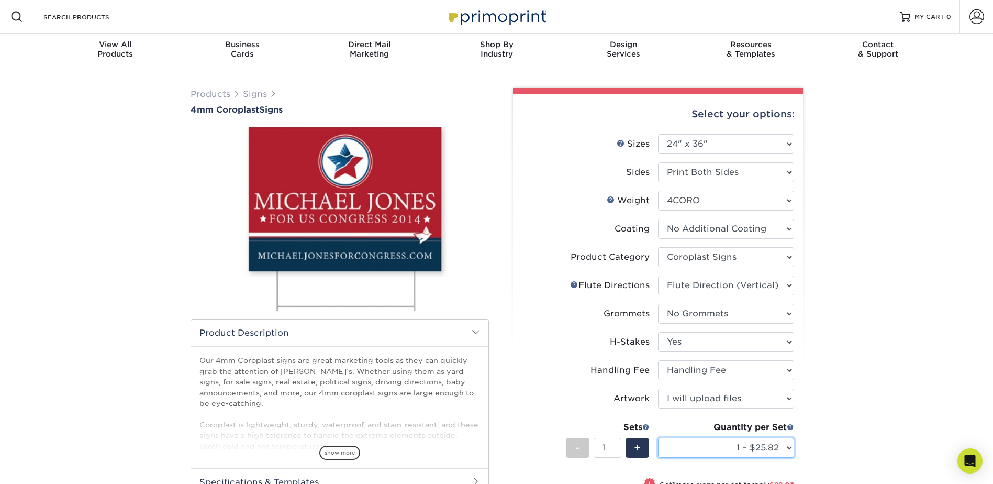
click at [782, 445] on select "1 – $25.82 2 – $47.90 3 – $69.97 4 – $88.29 5 – $110.37 6 – $132.44 7 – $154.51…" at bounding box center [726, 448] width 136 height 20
click at [788, 451] on select "1 – $25.82 2 – $47.90 3 – $69.97 4 – $88.29 5 – $110.37 6 – $132.44 7 – $154.51…" at bounding box center [726, 448] width 136 height 20
click at [793, 445] on select "1 – $25.82 2 – $47.90 3 – $69.97 4 – $88.29 5 – $110.37 6 – $132.44 7 – $154.51…" at bounding box center [726, 448] width 136 height 20
click at [829, 283] on div "Products Signs 4mm Coroplast Signs /" at bounding box center [496, 382] width 993 height 631
click at [474, 18] on img at bounding box center [496, 16] width 105 height 23
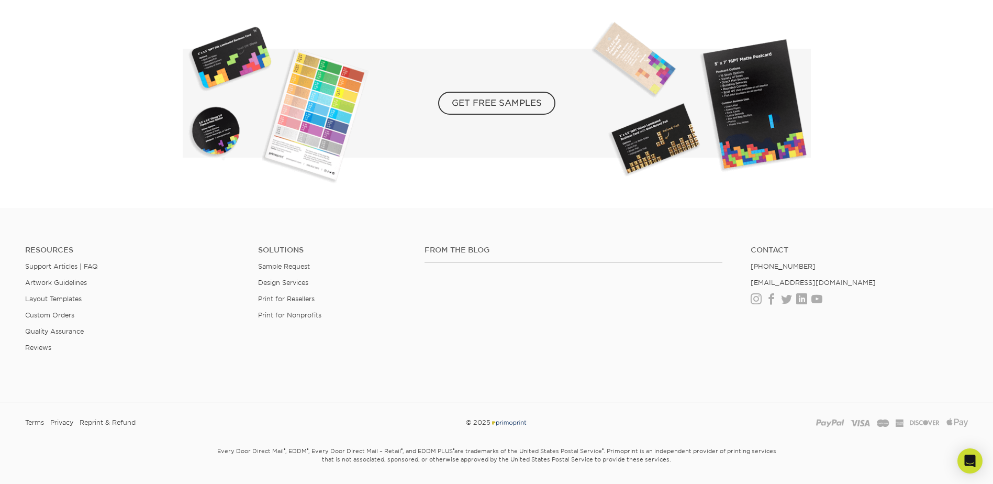
scroll to position [1963, 0]
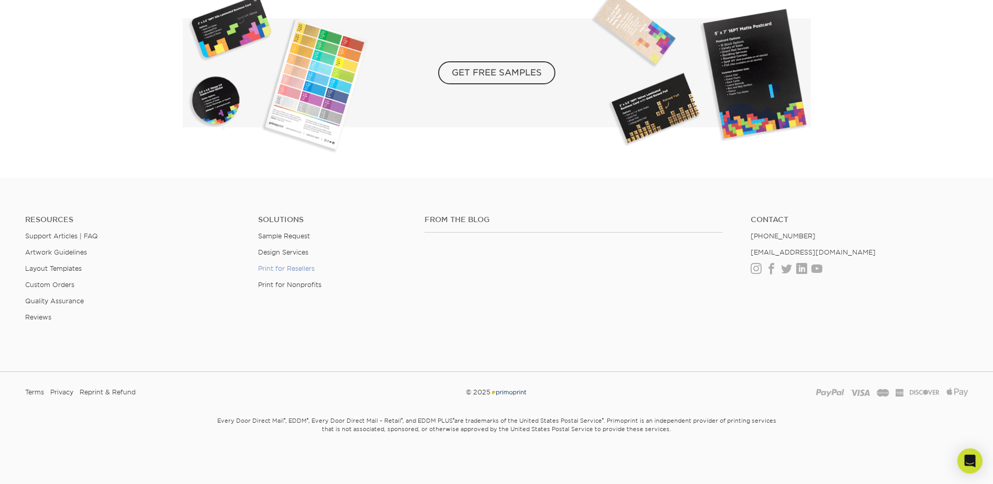
click at [276, 268] on link "Print for Resellers" at bounding box center [286, 268] width 57 height 8
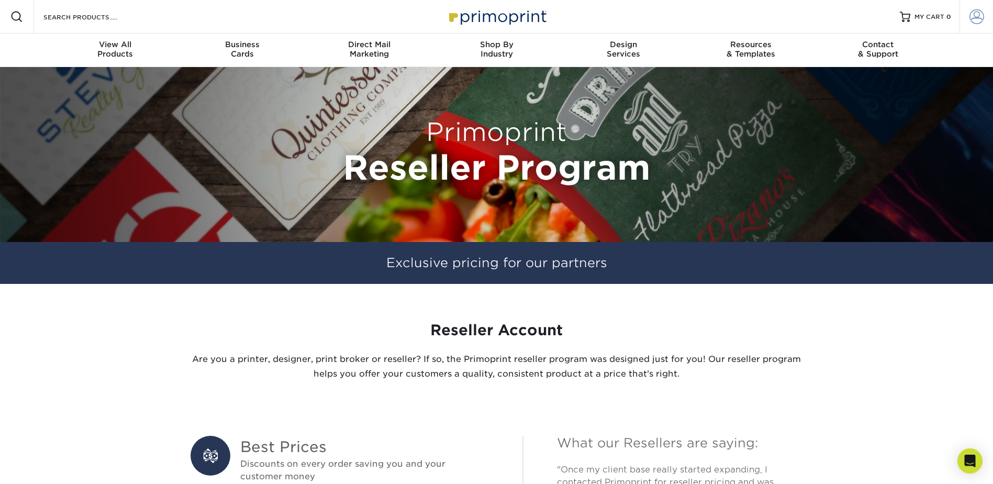
click at [987, 17] on link "Account" at bounding box center [975, 16] width 33 height 33
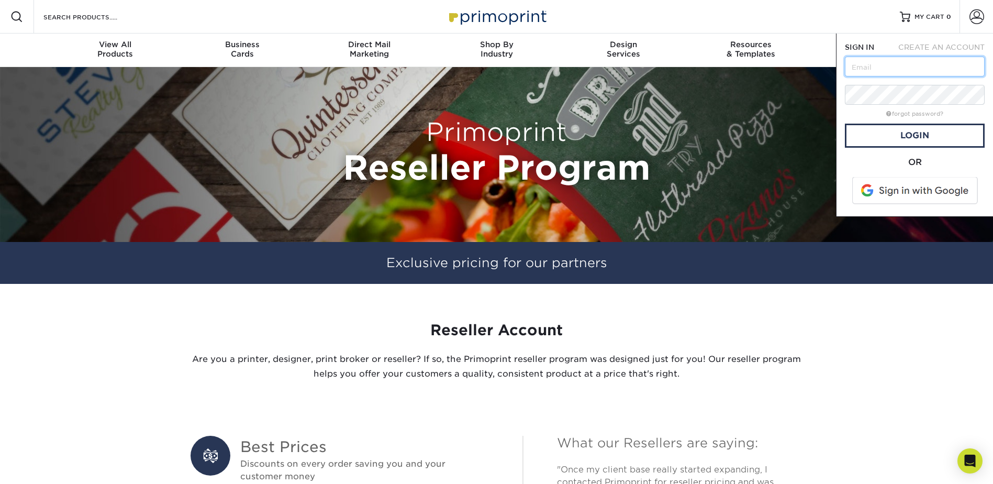
click at [893, 71] on input "text" at bounding box center [915, 67] width 140 height 20
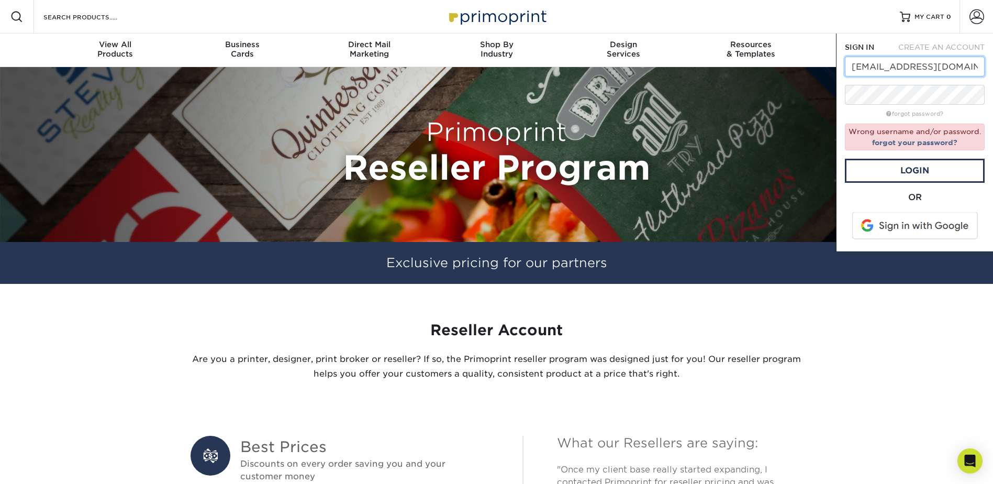
click at [899, 61] on input "aeblairweb@gmail.com" at bounding box center [915, 67] width 140 height 20
type input "[EMAIL_ADDRESS][DOMAIN_NAME]"
click at [923, 165] on link "Login" at bounding box center [915, 171] width 140 height 24
click at [842, 9] on div "Resources Menu Search Products Account SIGN IN CREATE AN ACCOUNT aeblairphotos@…" at bounding box center [496, 16] width 993 height 33
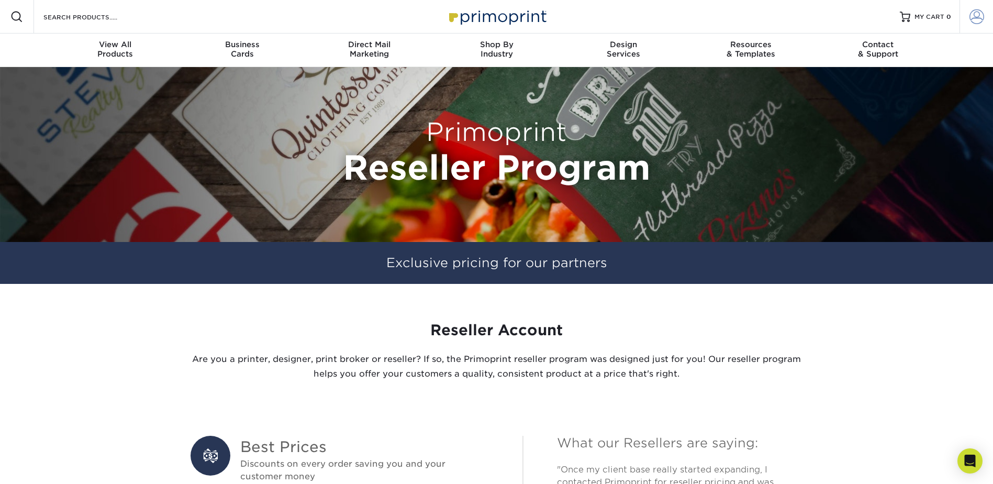
click at [968, 14] on link "Account" at bounding box center [975, 16] width 33 height 33
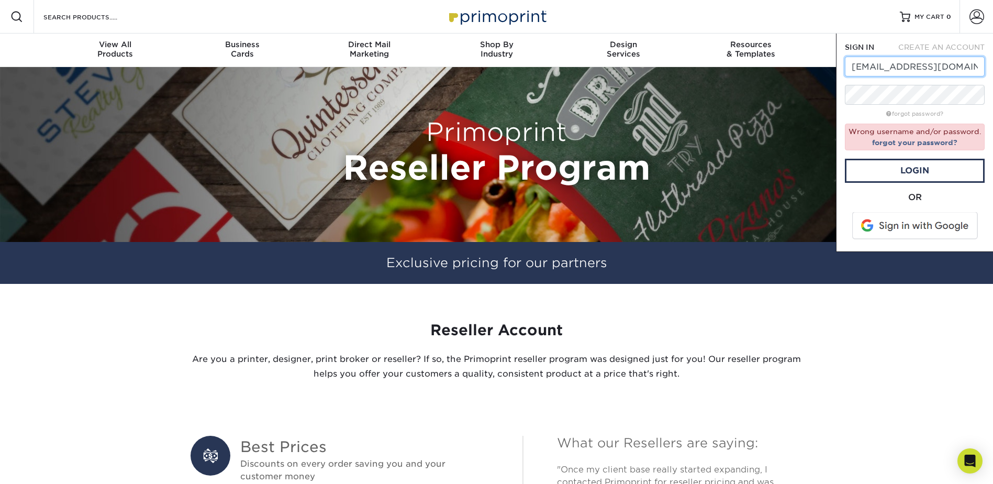
click at [973, 69] on input "[EMAIL_ADDRESS][DOMAIN_NAME]" at bounding box center [915, 67] width 140 height 20
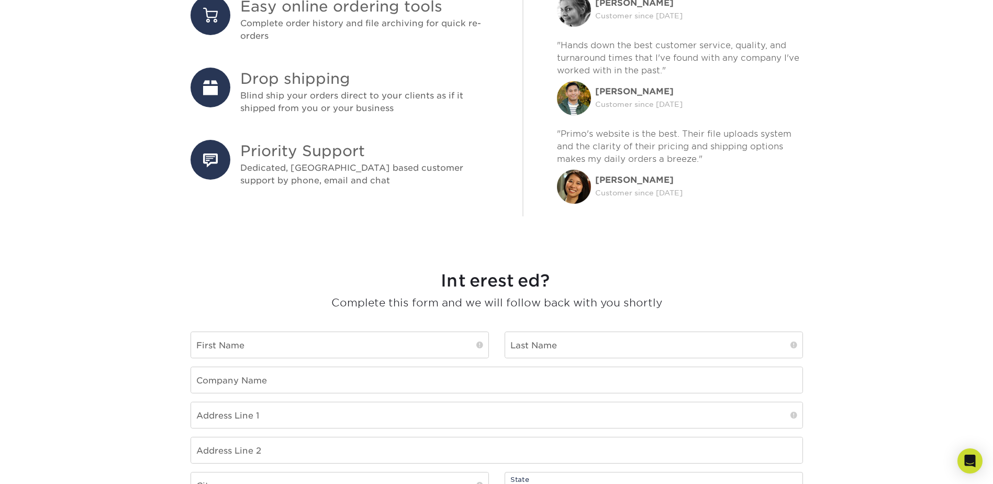
scroll to position [628, 0]
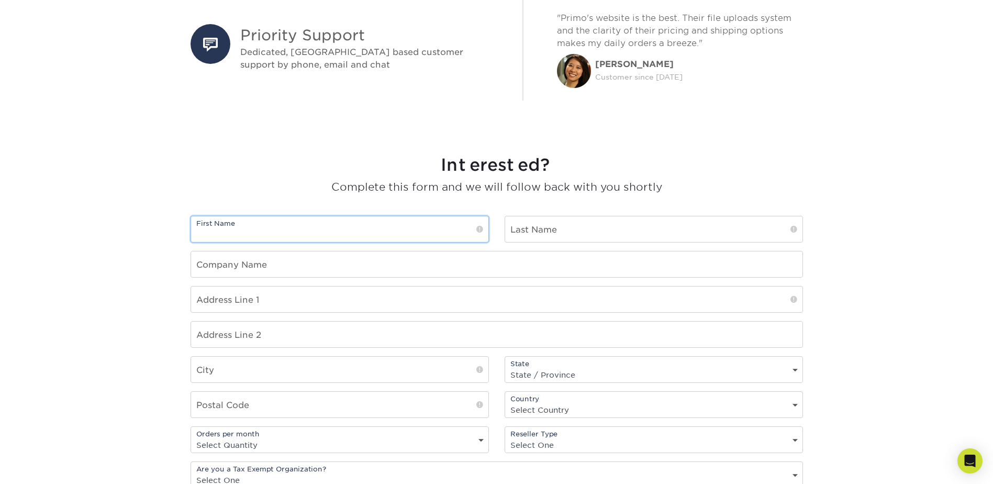
click at [287, 232] on input "text" at bounding box center [339, 229] width 297 height 26
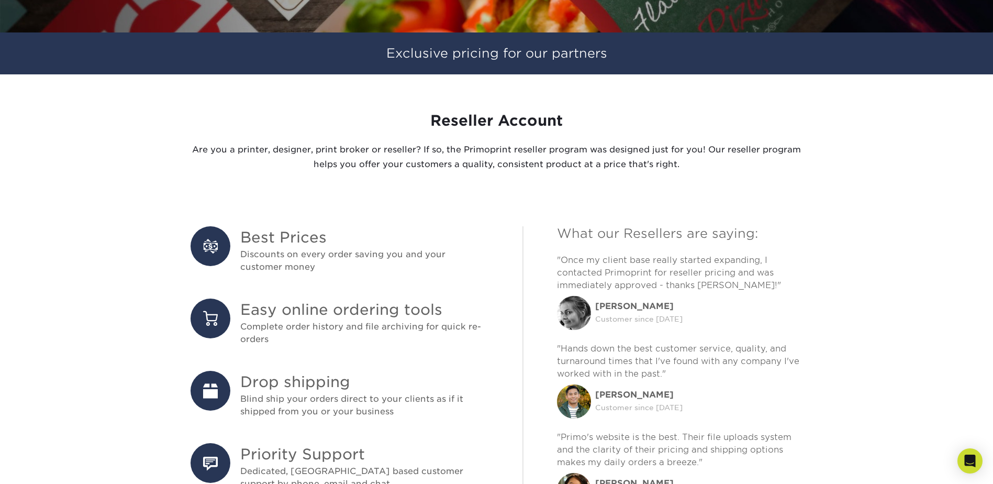
scroll to position [0, 0]
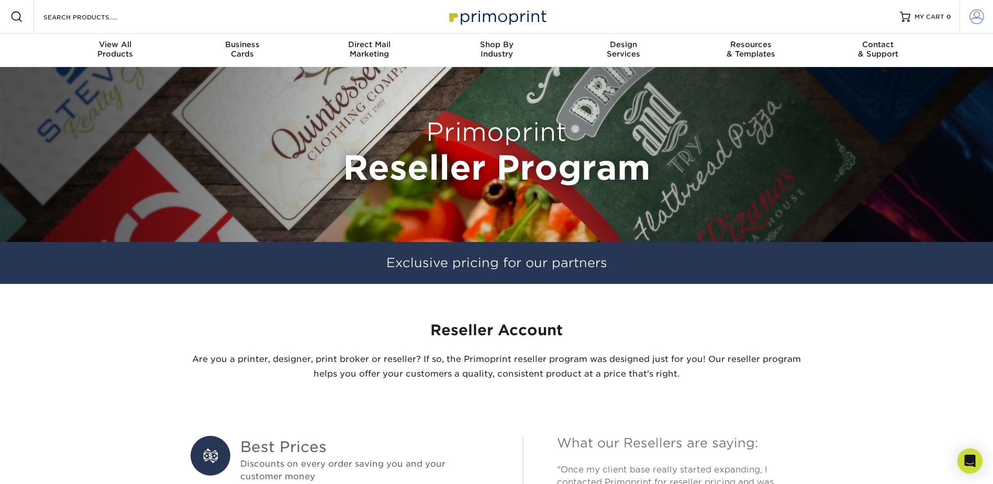
click at [980, 11] on span at bounding box center [976, 16] width 15 height 15
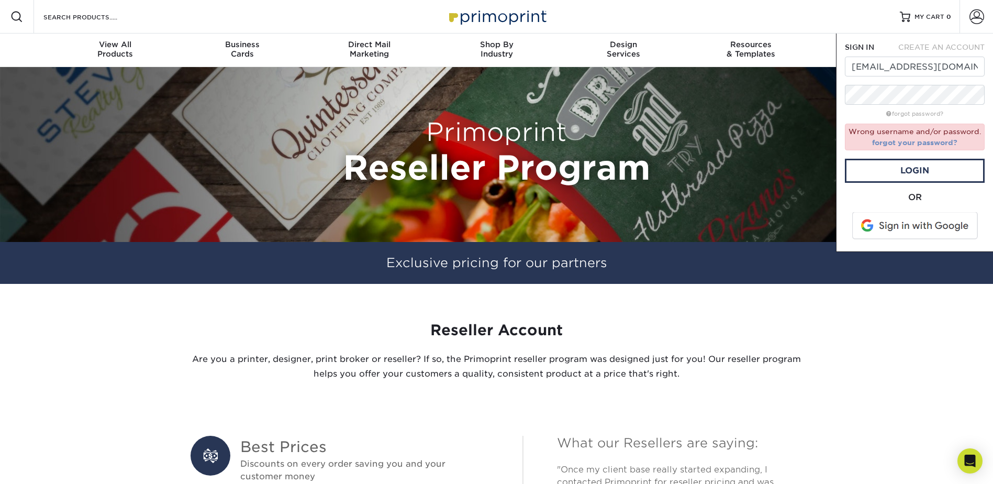
click at [918, 139] on link "forgot your password?" at bounding box center [914, 142] width 85 height 8
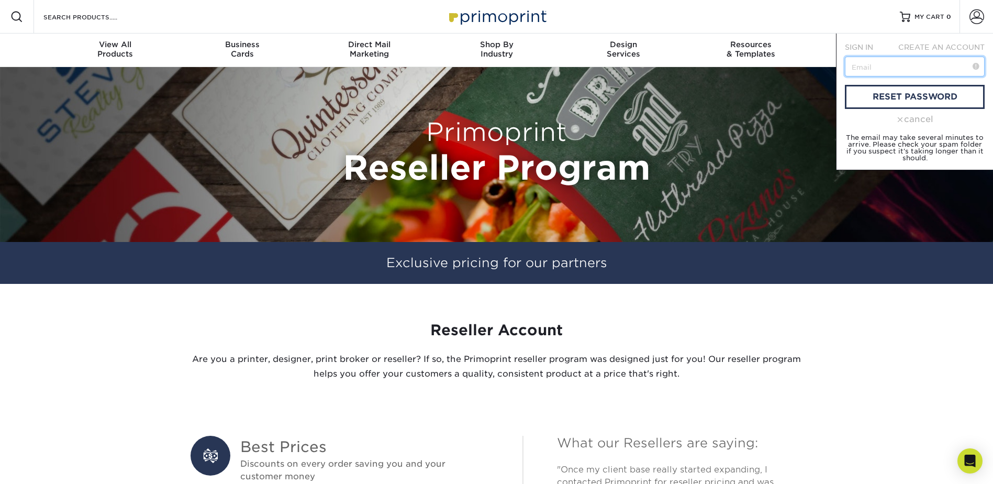
click at [911, 66] on input "text" at bounding box center [915, 67] width 140 height 20
type input "aeblairphotos@gmail.com"
click at [917, 94] on link "reset password" at bounding box center [915, 97] width 140 height 24
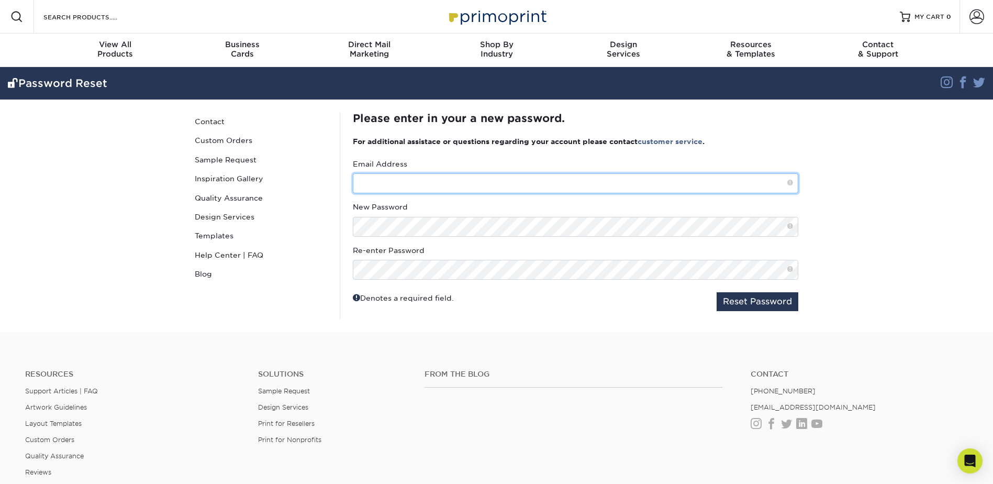
click at [465, 185] on input "text" at bounding box center [575, 183] width 445 height 20
type input "[EMAIL_ADDRESS][DOMAIN_NAME]"
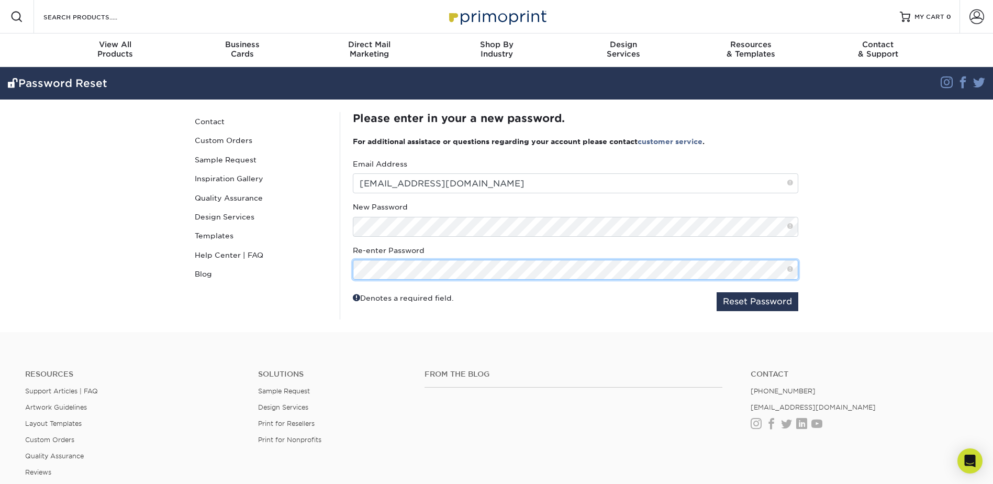
click at [717, 292] on button "Reset Password" at bounding box center [758, 301] width 82 height 19
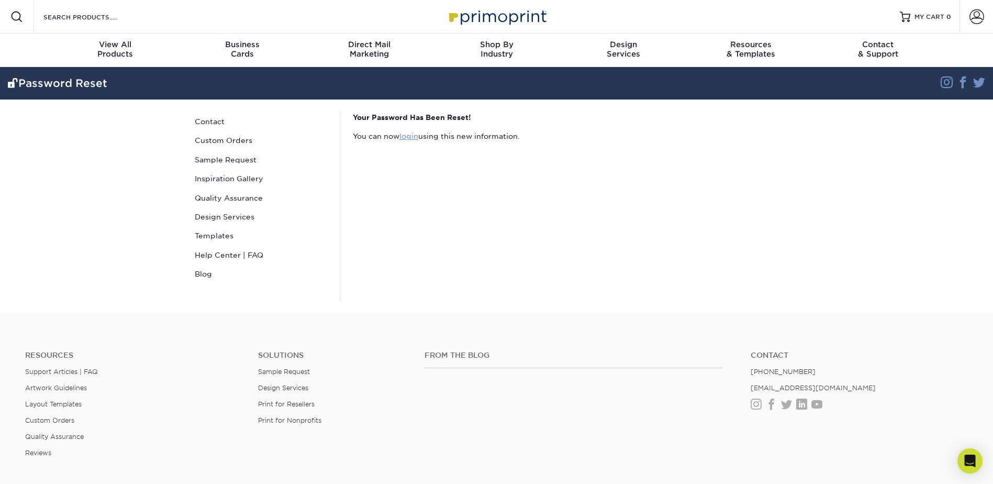
click at [412, 138] on link "login" at bounding box center [408, 136] width 19 height 8
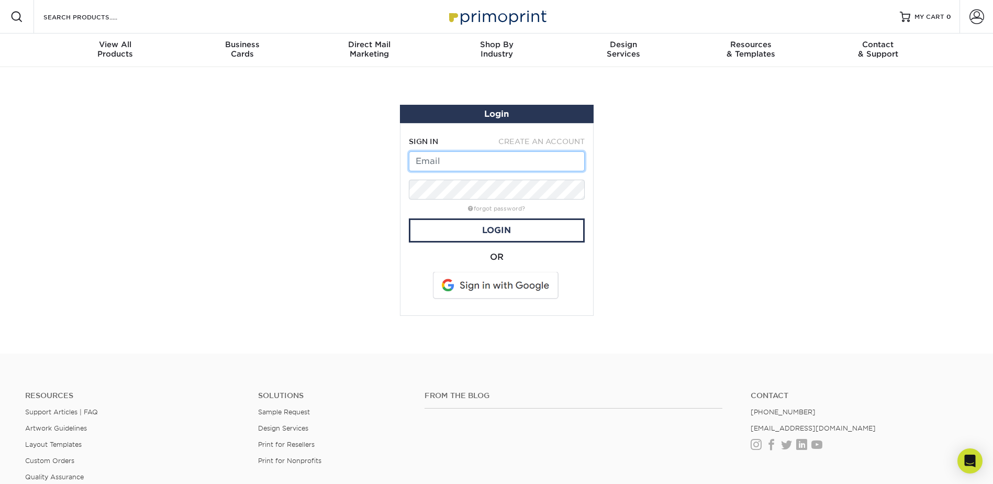
click at [454, 158] on input "text" at bounding box center [497, 161] width 176 height 20
type input "[EMAIL_ADDRESS][DOMAIN_NAME]"
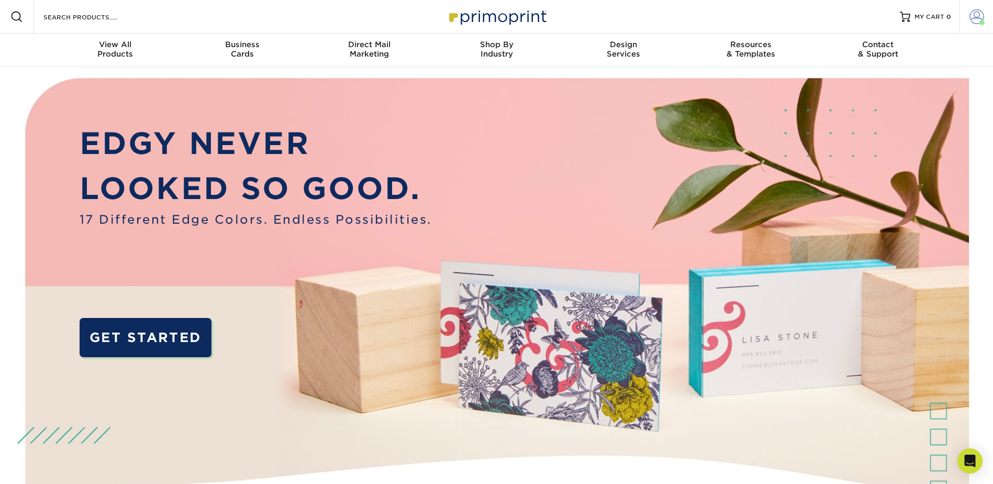
click at [972, 13] on span at bounding box center [976, 16] width 15 height 15
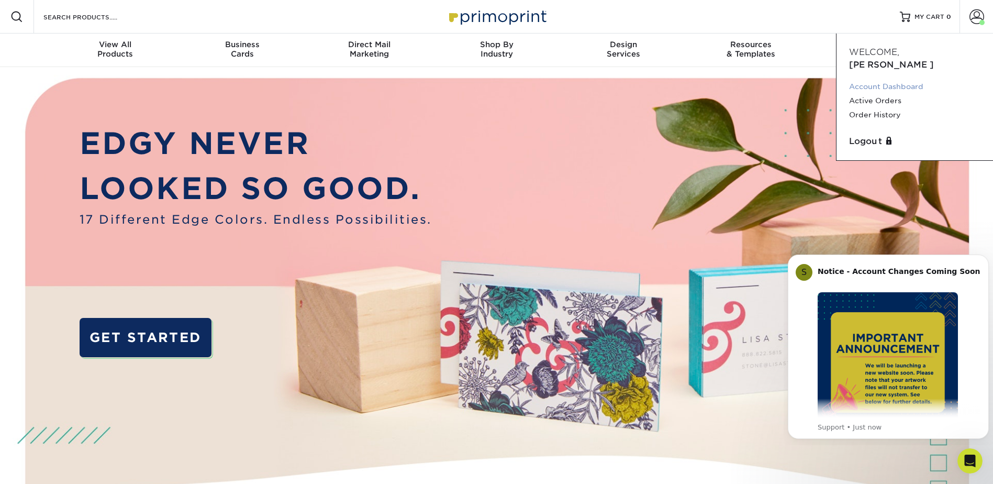
click at [905, 80] on link "Account Dashboard" at bounding box center [914, 87] width 131 height 14
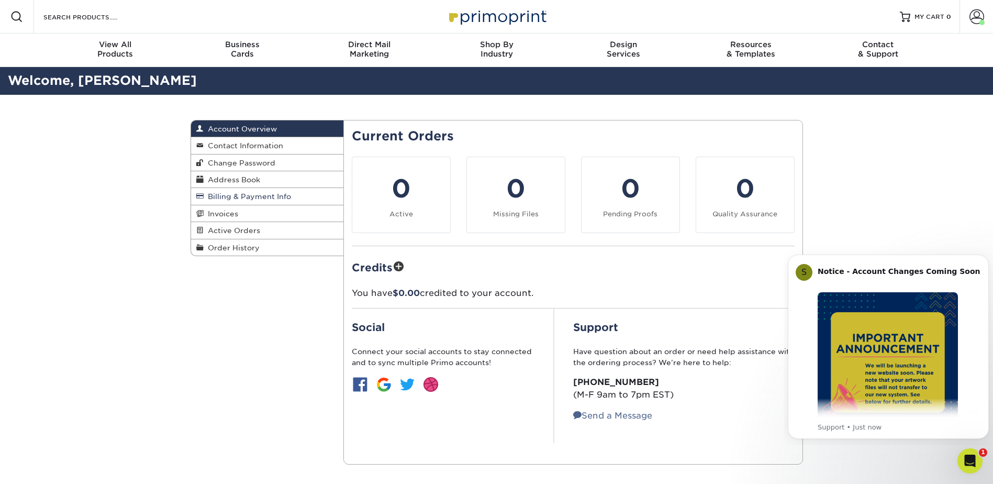
click at [288, 199] on span "Billing & Payment Info" at bounding box center [247, 196] width 87 height 8
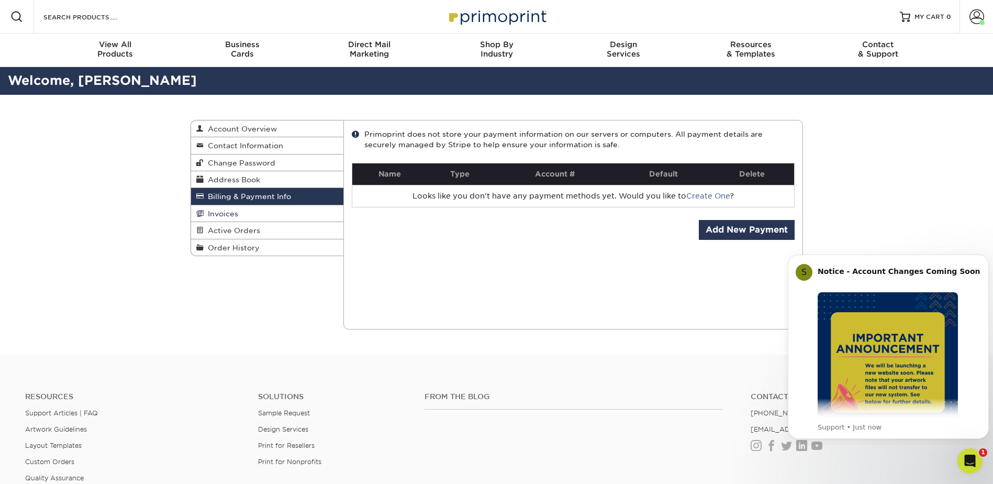
click at [242, 215] on link "Invoices" at bounding box center [267, 213] width 153 height 17
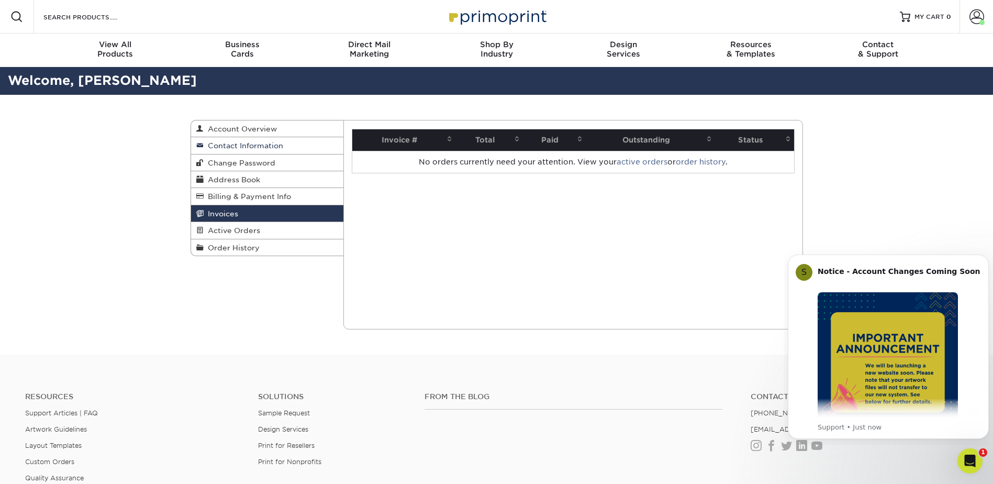
click at [248, 150] on link "Contact Information" at bounding box center [267, 145] width 153 height 17
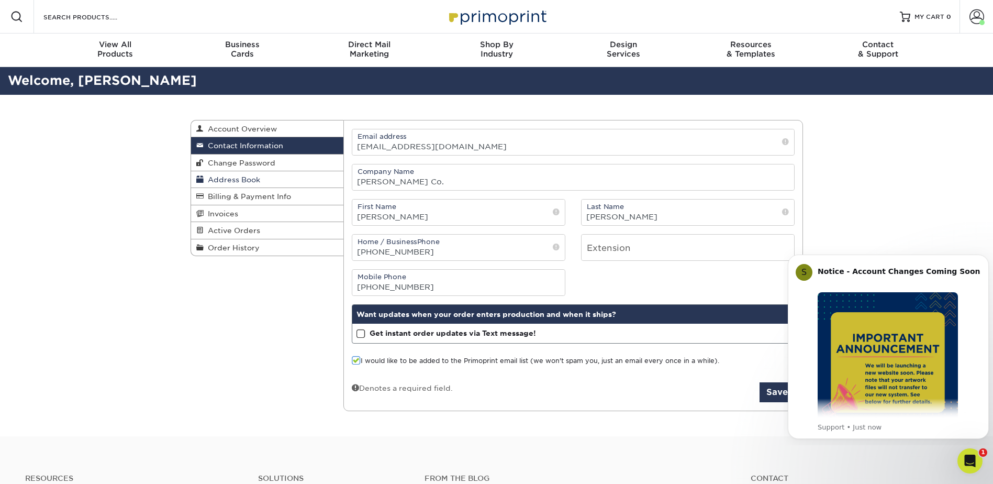
click at [261, 178] on link "Address Book" at bounding box center [267, 179] width 153 height 17
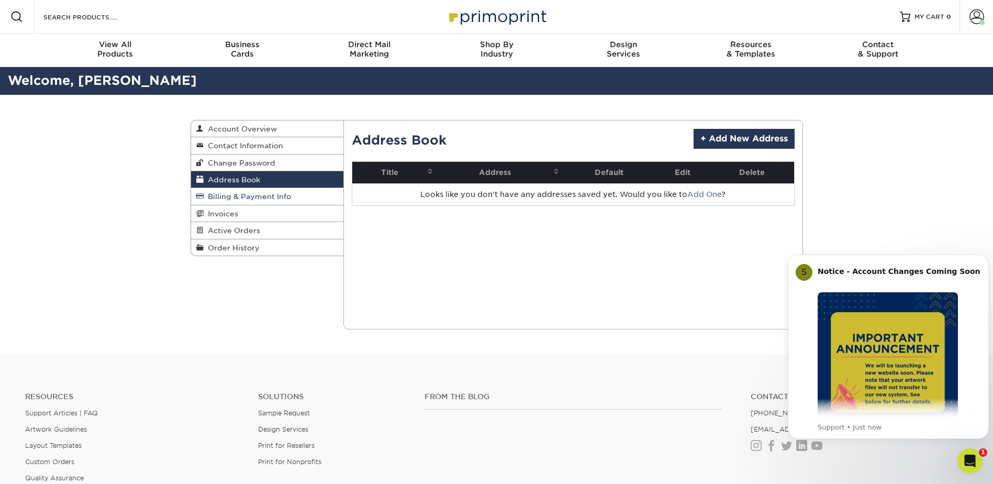
click at [262, 196] on span "Billing & Payment Info" at bounding box center [247, 196] width 87 height 8
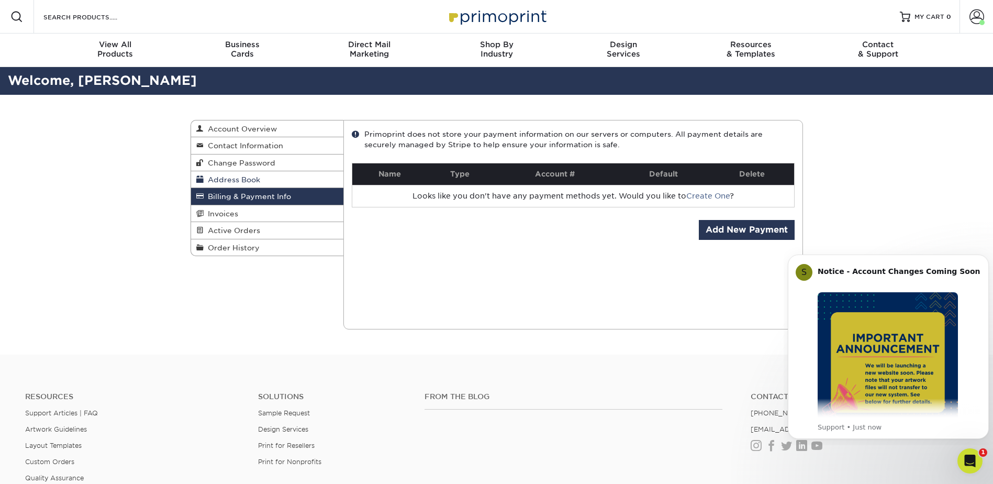
click at [259, 177] on span "Address Book" at bounding box center [232, 179] width 57 height 8
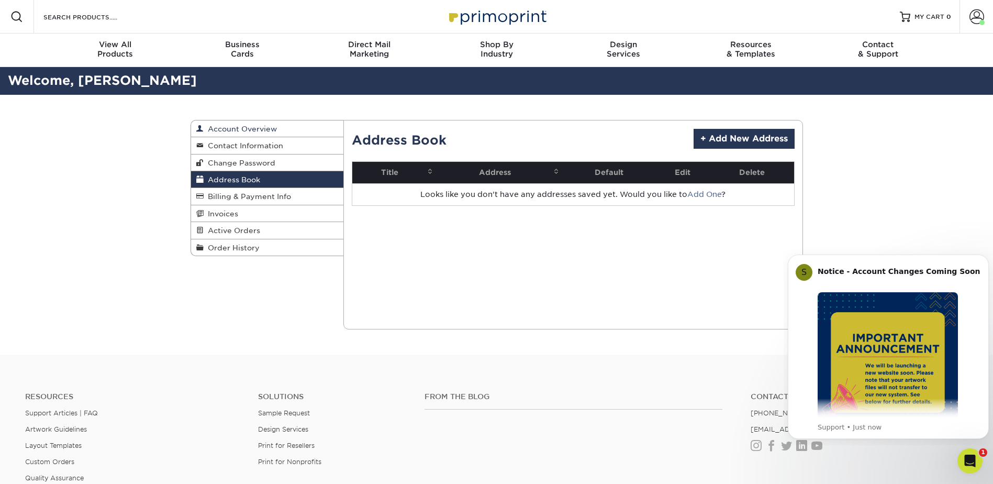
click at [257, 124] on link "Account Overview" at bounding box center [267, 128] width 153 height 17
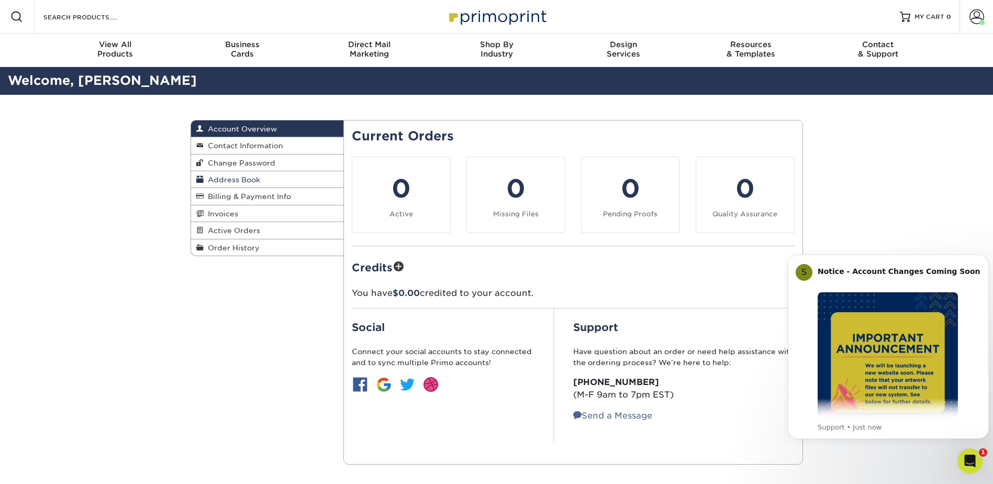
click at [247, 177] on span "Address Book" at bounding box center [232, 179] width 57 height 8
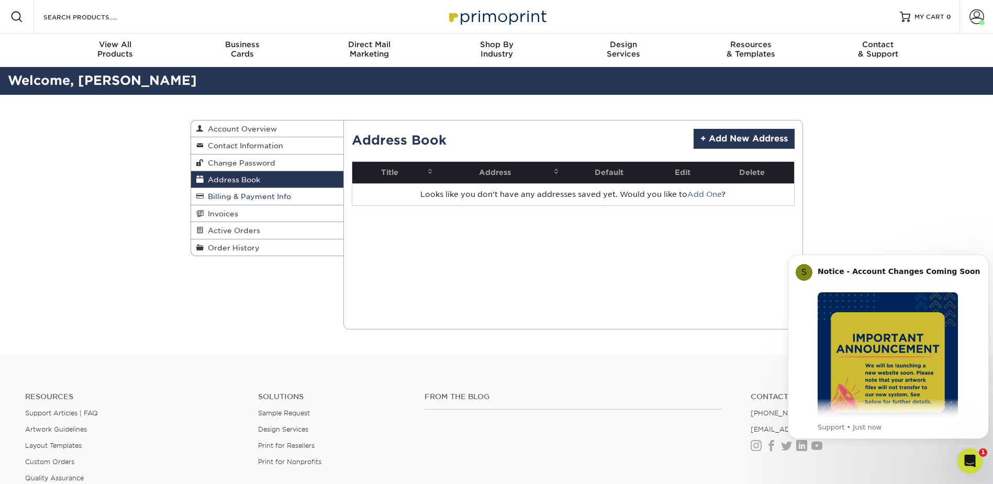
click at [253, 197] on span "Billing & Payment Info" at bounding box center [247, 196] width 87 height 8
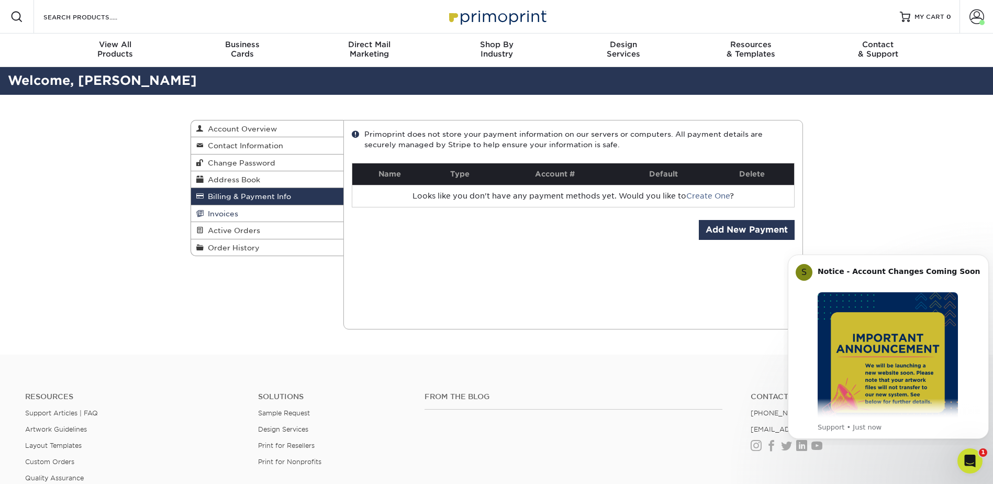
click at [250, 212] on link "Invoices" at bounding box center [267, 213] width 153 height 17
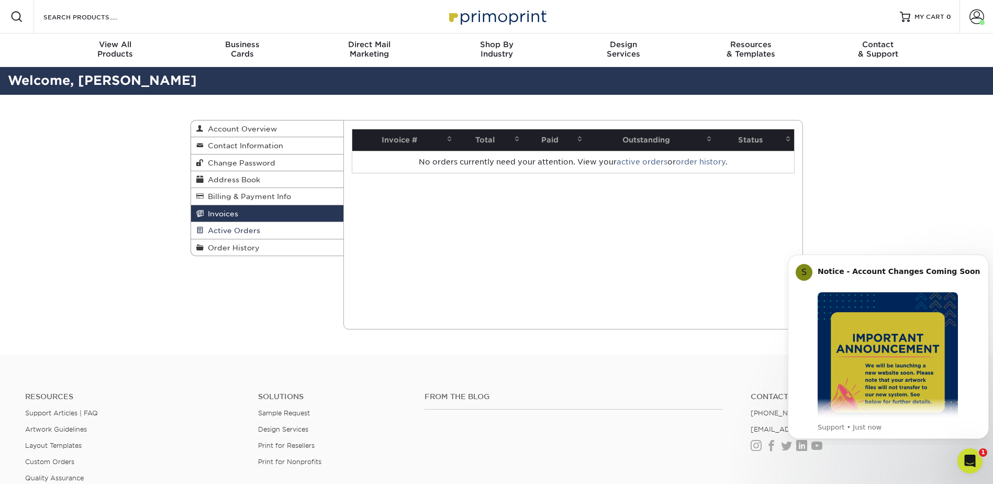
click at [254, 226] on link "Active Orders" at bounding box center [267, 230] width 153 height 17
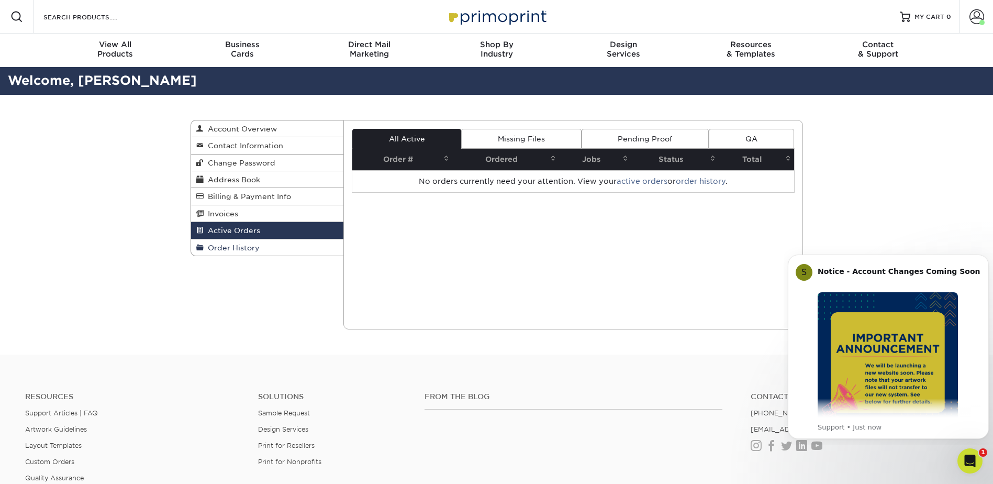
click at [257, 246] on span "Order History" at bounding box center [232, 247] width 56 height 8
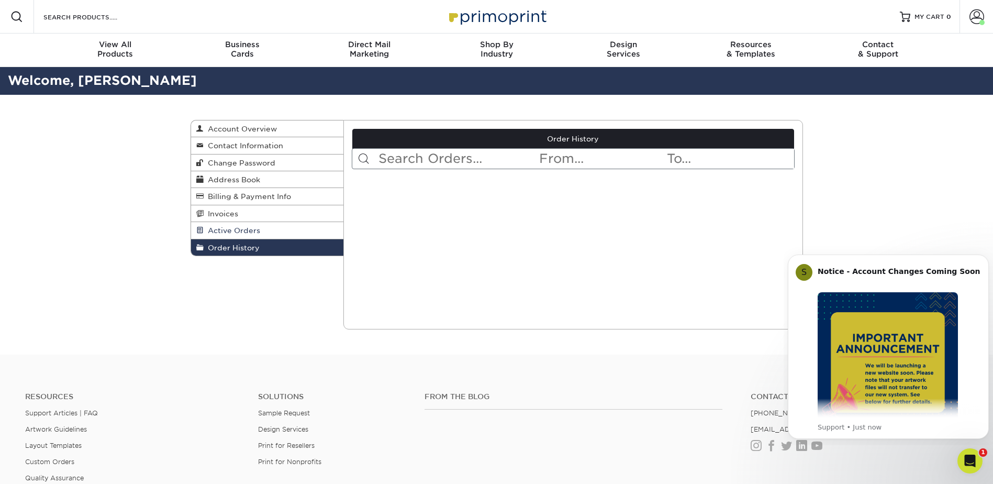
click at [255, 228] on span "Active Orders" at bounding box center [232, 230] width 57 height 8
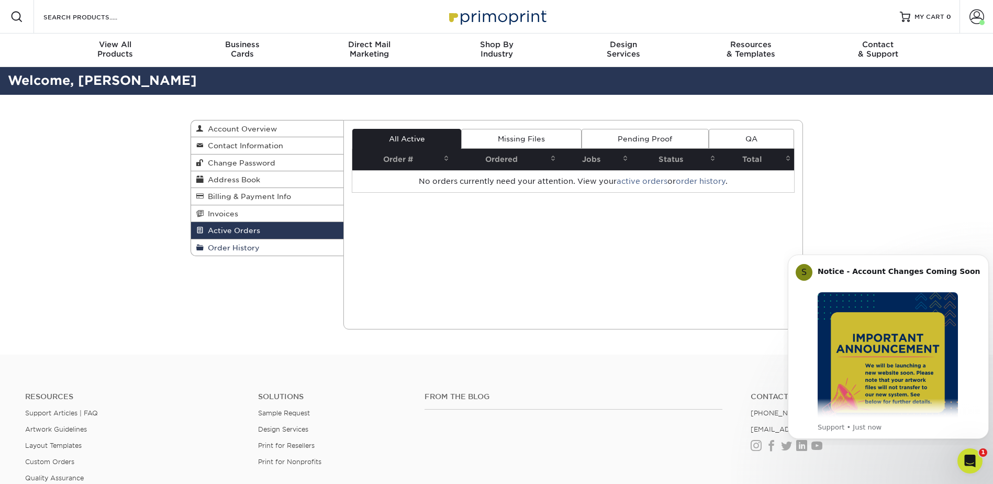
click at [245, 242] on link "Order History" at bounding box center [267, 247] width 153 height 16
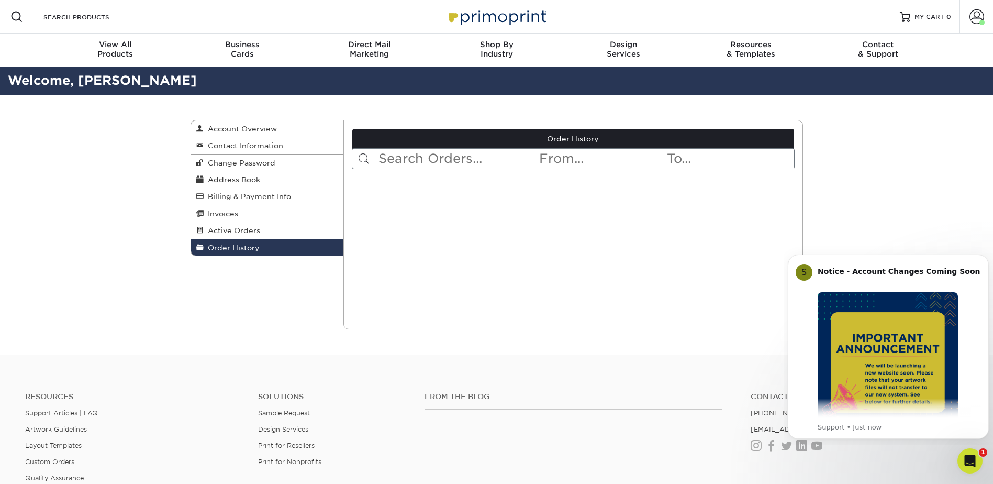
click at [126, 137] on div "Order History Account Overview Contact Information Change Password Address Book…" at bounding box center [496, 225] width 993 height 260
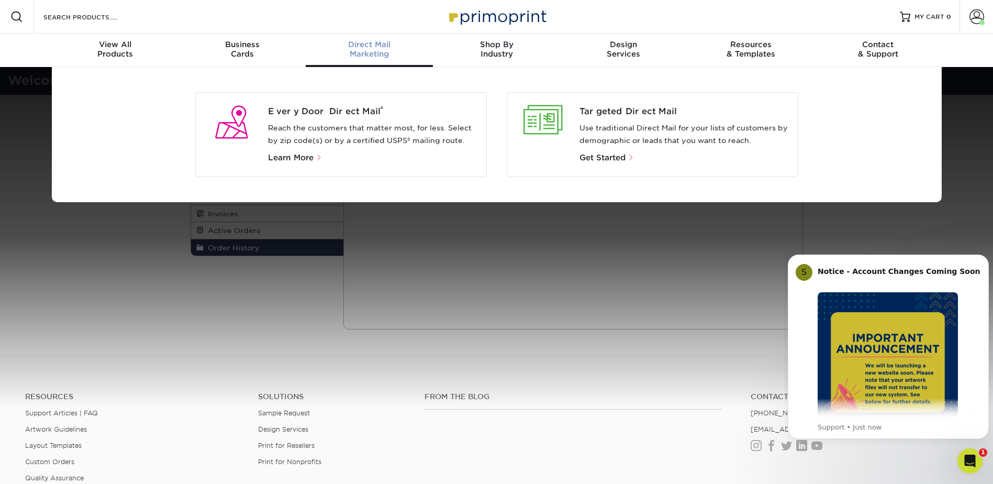
click at [377, 57] on div "Direct Mail Marketing" at bounding box center [369, 49] width 127 height 19
click at [328, 111] on span "Every Door Direct Mail ®" at bounding box center [373, 111] width 210 height 13
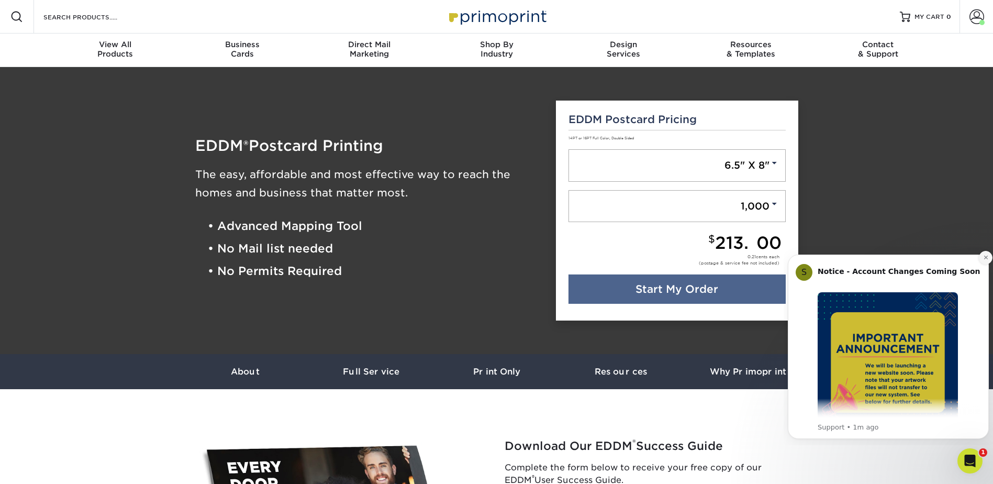
click at [983, 260] on icon "Dismiss notification" at bounding box center [986, 257] width 6 height 6
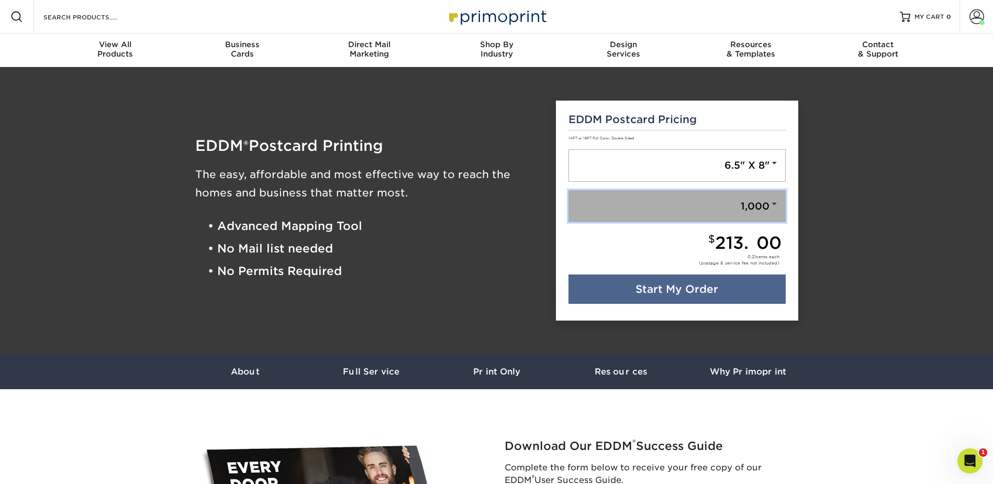
click at [747, 193] on link "1,000" at bounding box center [676, 206] width 217 height 32
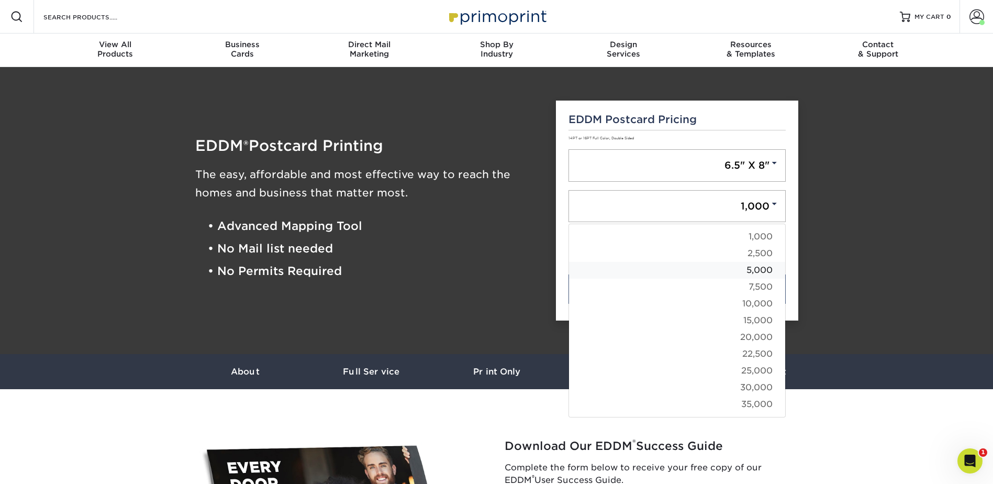
click at [758, 268] on link "5,000" at bounding box center [677, 270] width 216 height 17
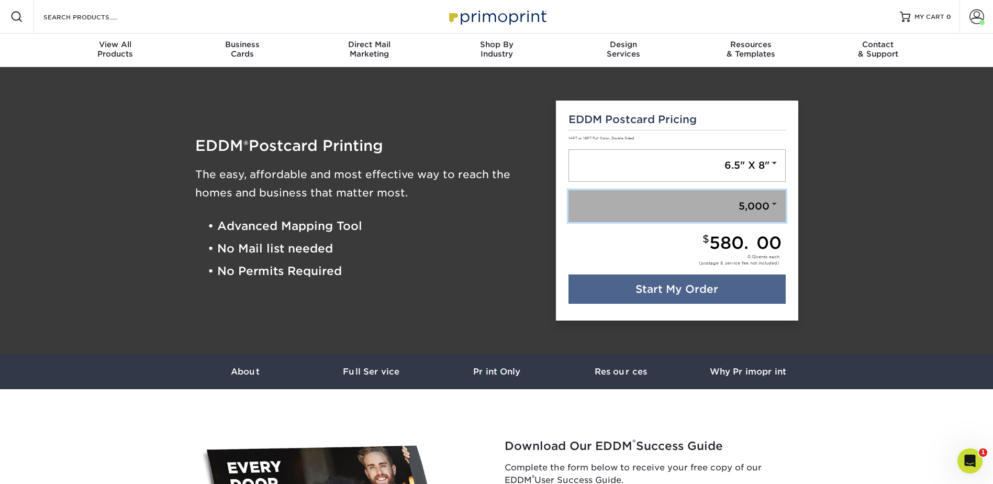
click at [757, 211] on link "5,000" at bounding box center [676, 206] width 217 height 32
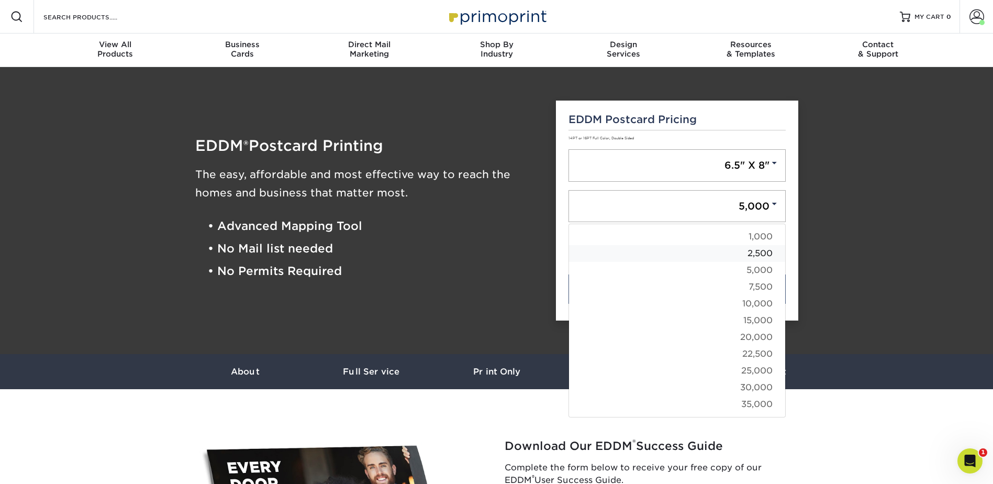
click at [766, 253] on link "2,500" at bounding box center [677, 253] width 216 height 17
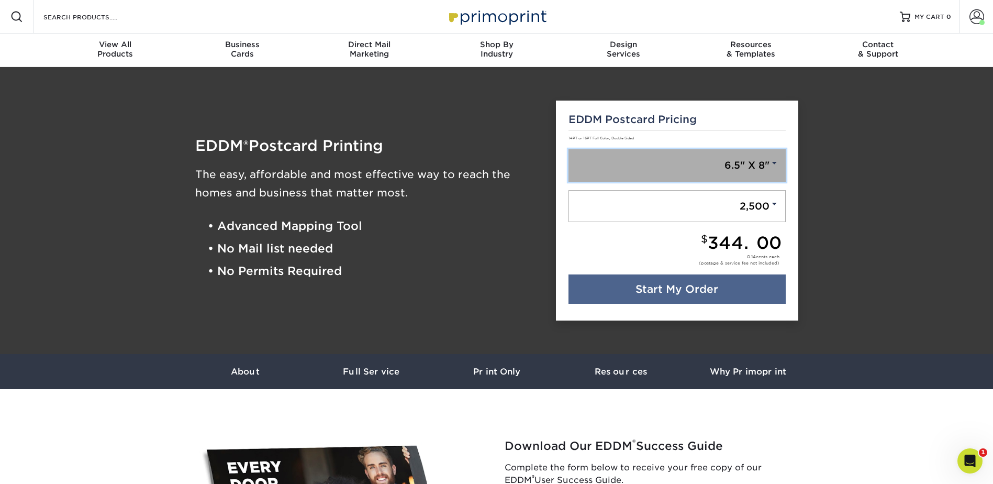
click at [775, 154] on link "6.5" X 8"" at bounding box center [676, 165] width 217 height 32
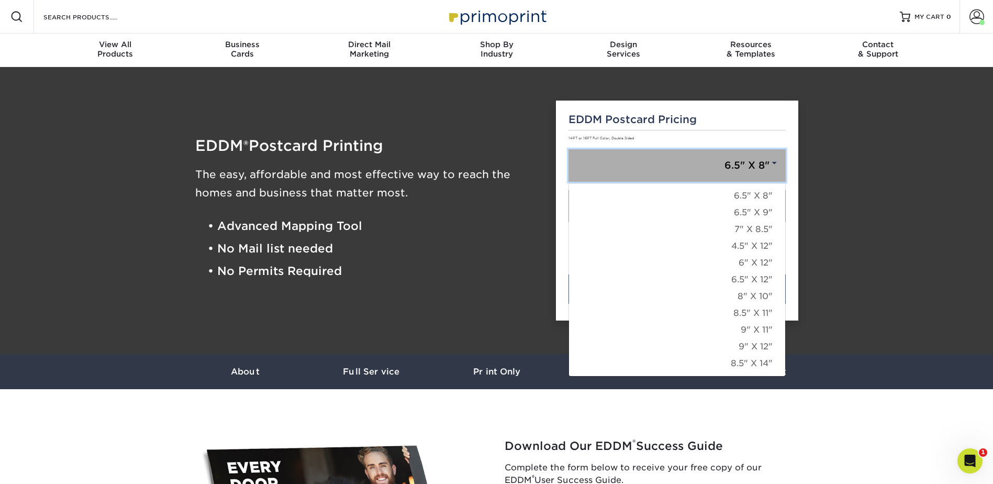
click at [775, 154] on link "6.5" X 8"" at bounding box center [676, 165] width 217 height 32
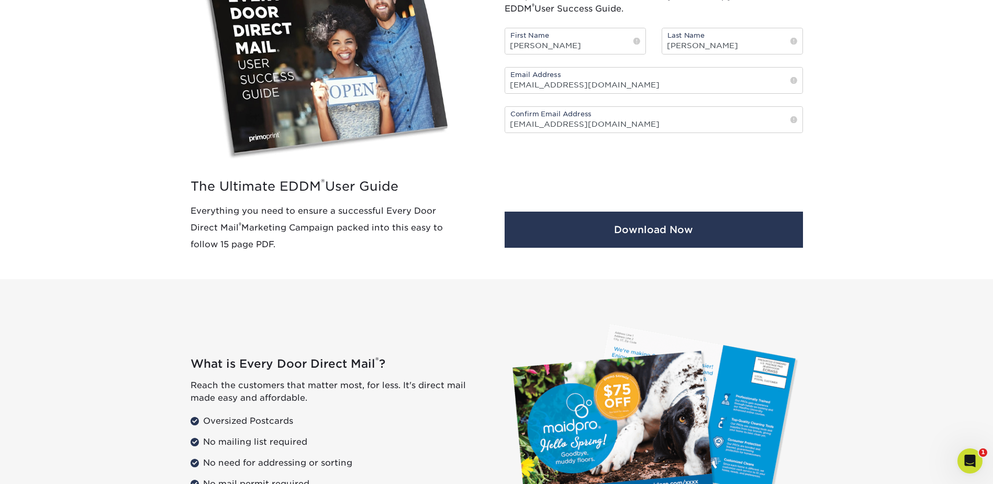
scroll to position [419, 0]
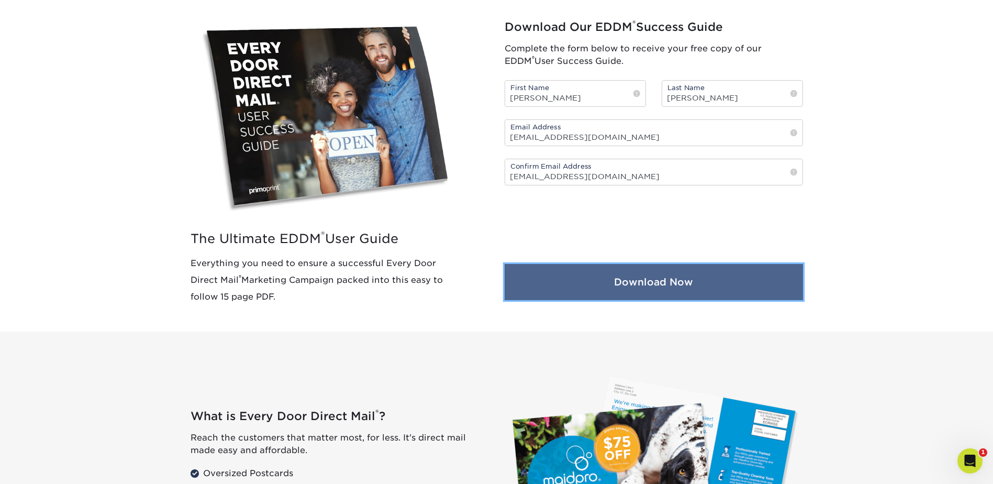
click at [626, 287] on button "Download Now" at bounding box center [654, 282] width 298 height 36
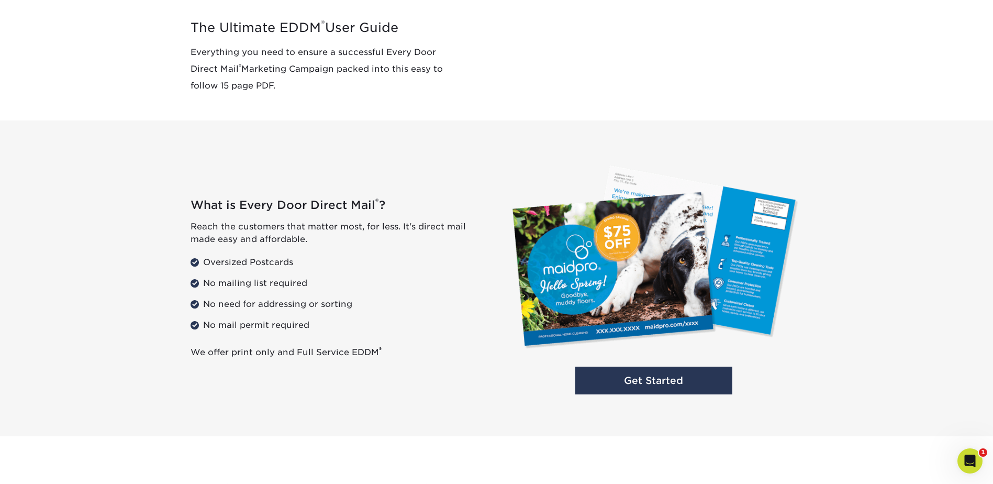
scroll to position [576, 0]
